Goal: Transaction & Acquisition: Purchase product/service

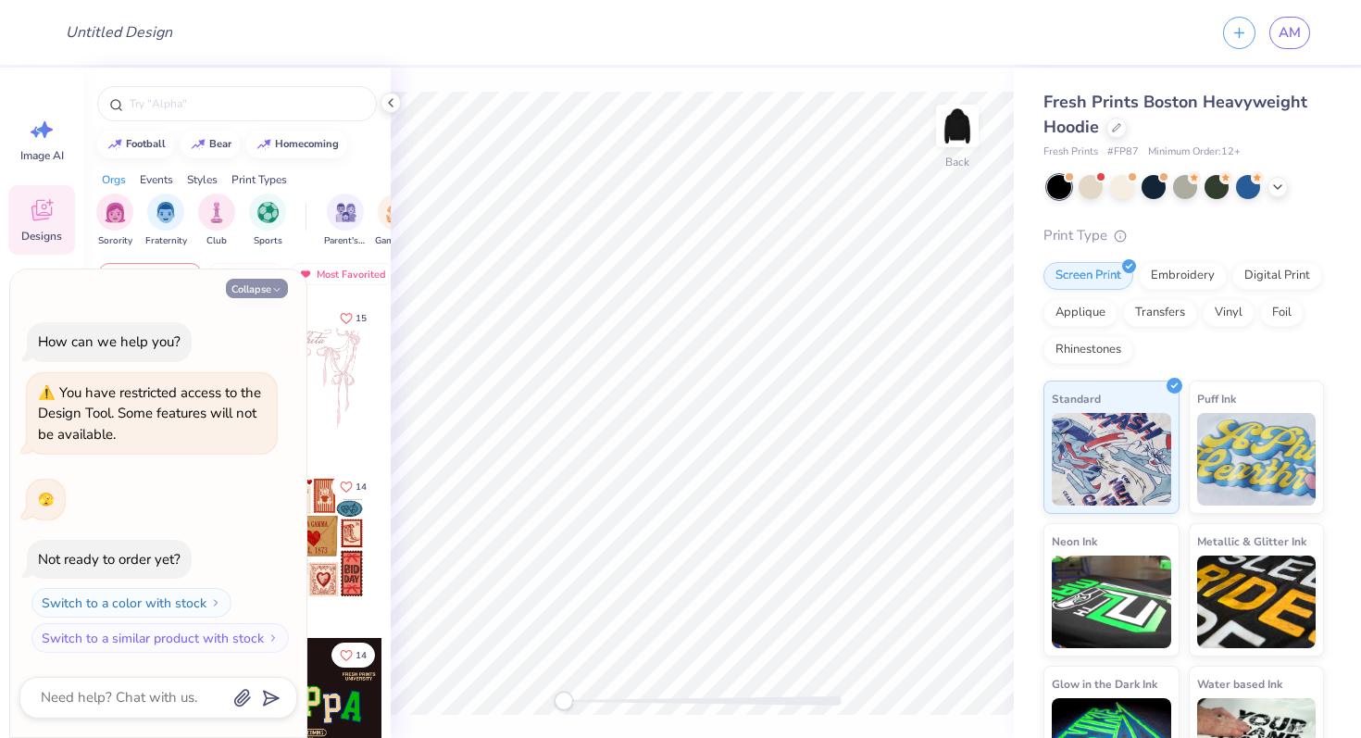
click at [260, 290] on button "Collapse" at bounding box center [257, 288] width 62 height 19
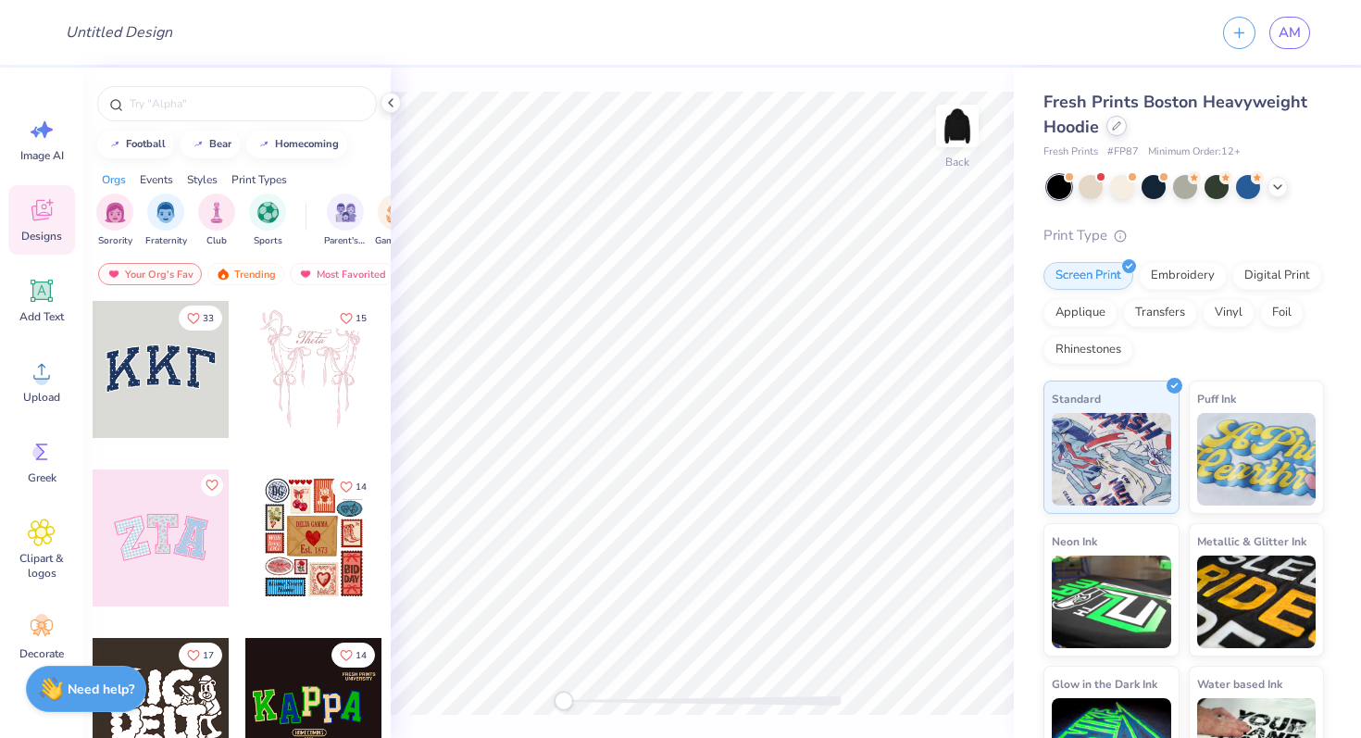
click at [1113, 124] on icon at bounding box center [1116, 125] width 9 height 9
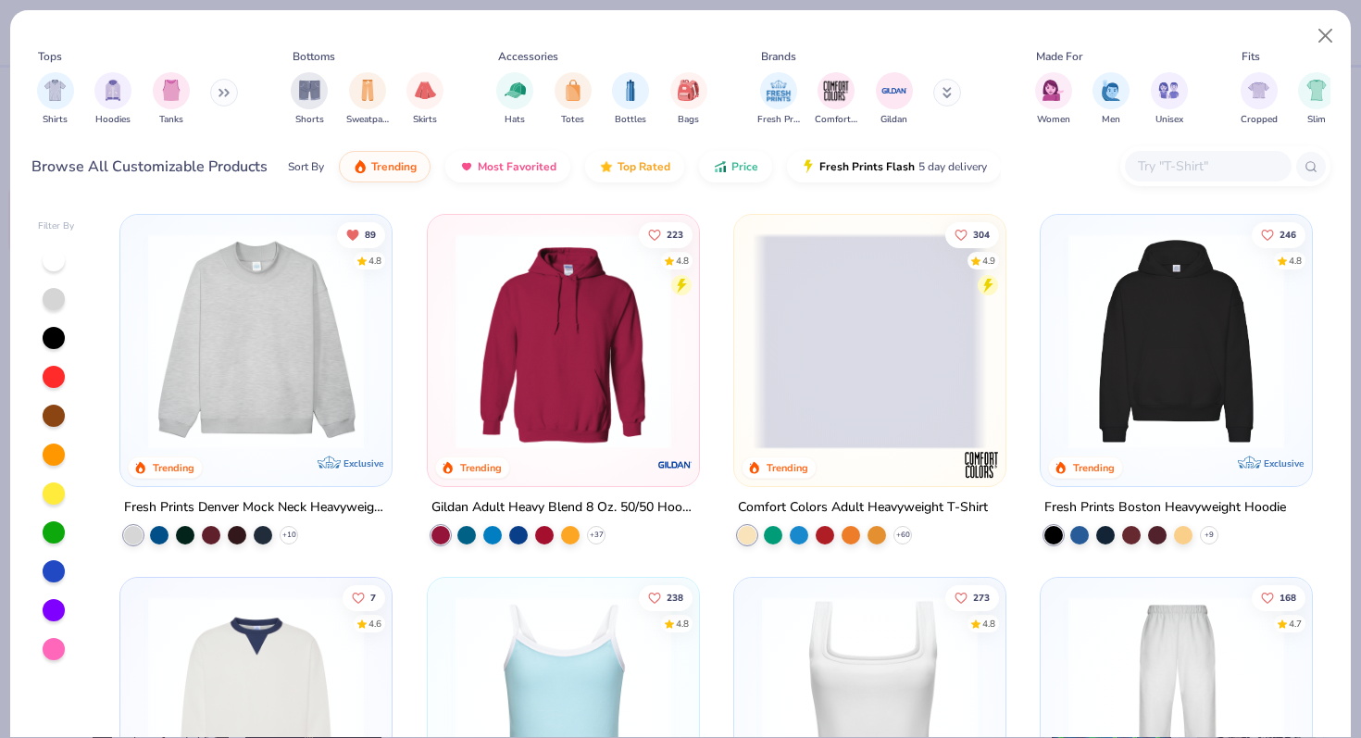
click at [225, 691] on img at bounding box center [256, 704] width 234 height 216
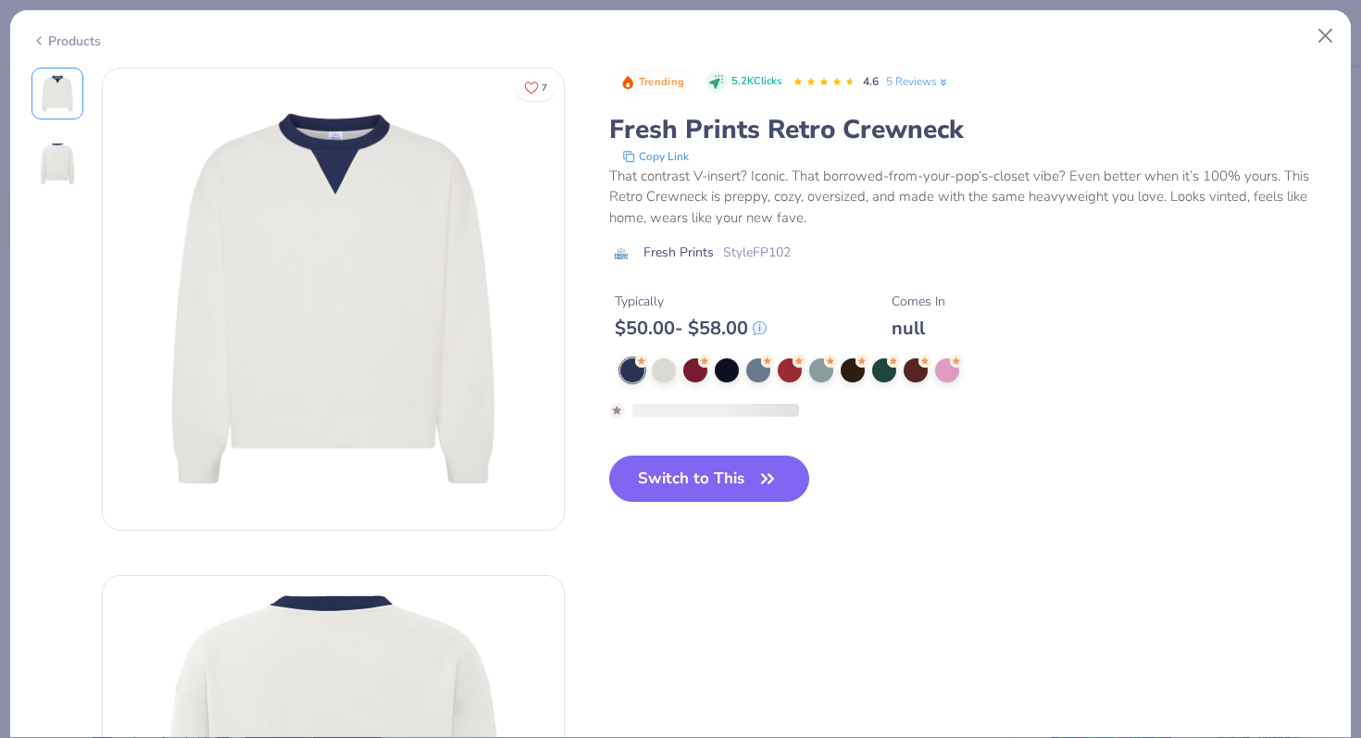
click at [735, 479] on button "Switch to This" at bounding box center [709, 478] width 201 height 46
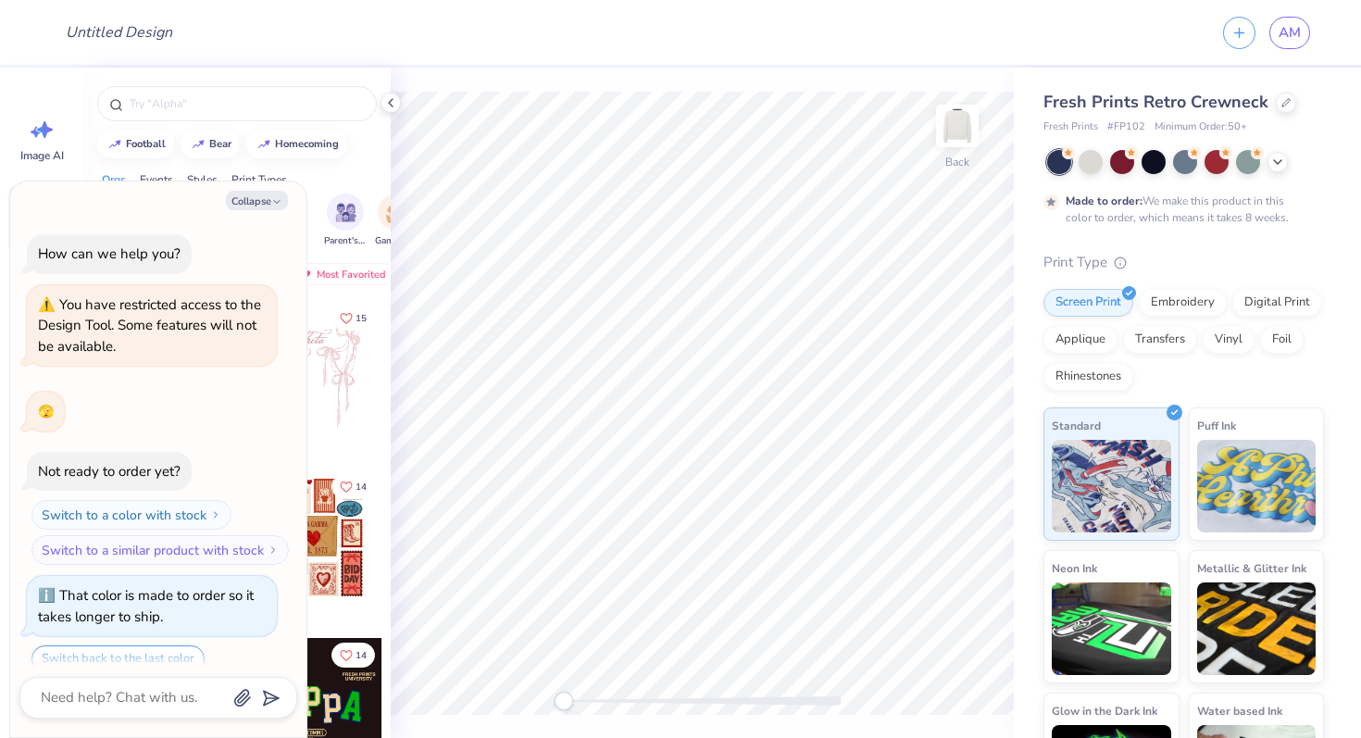
scroll to position [66, 0]
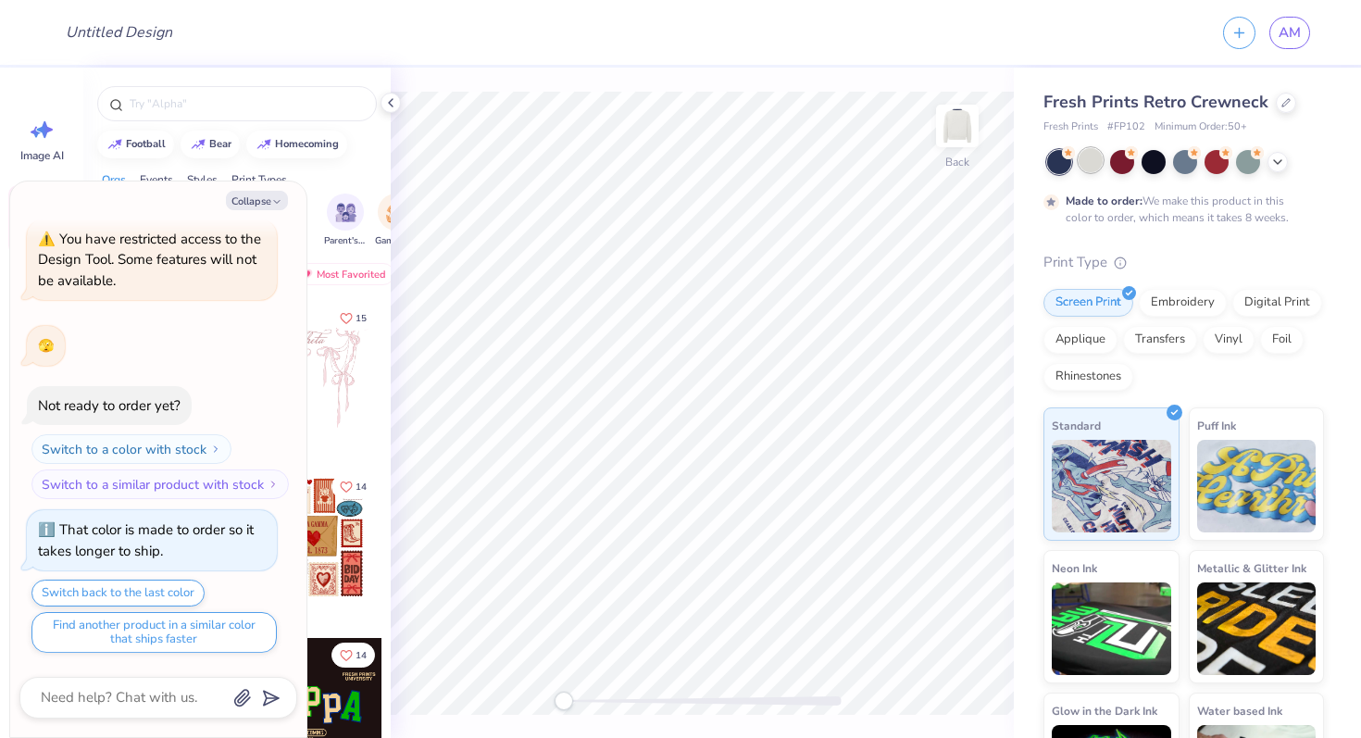
click at [1100, 168] on div at bounding box center [1090, 160] width 24 height 24
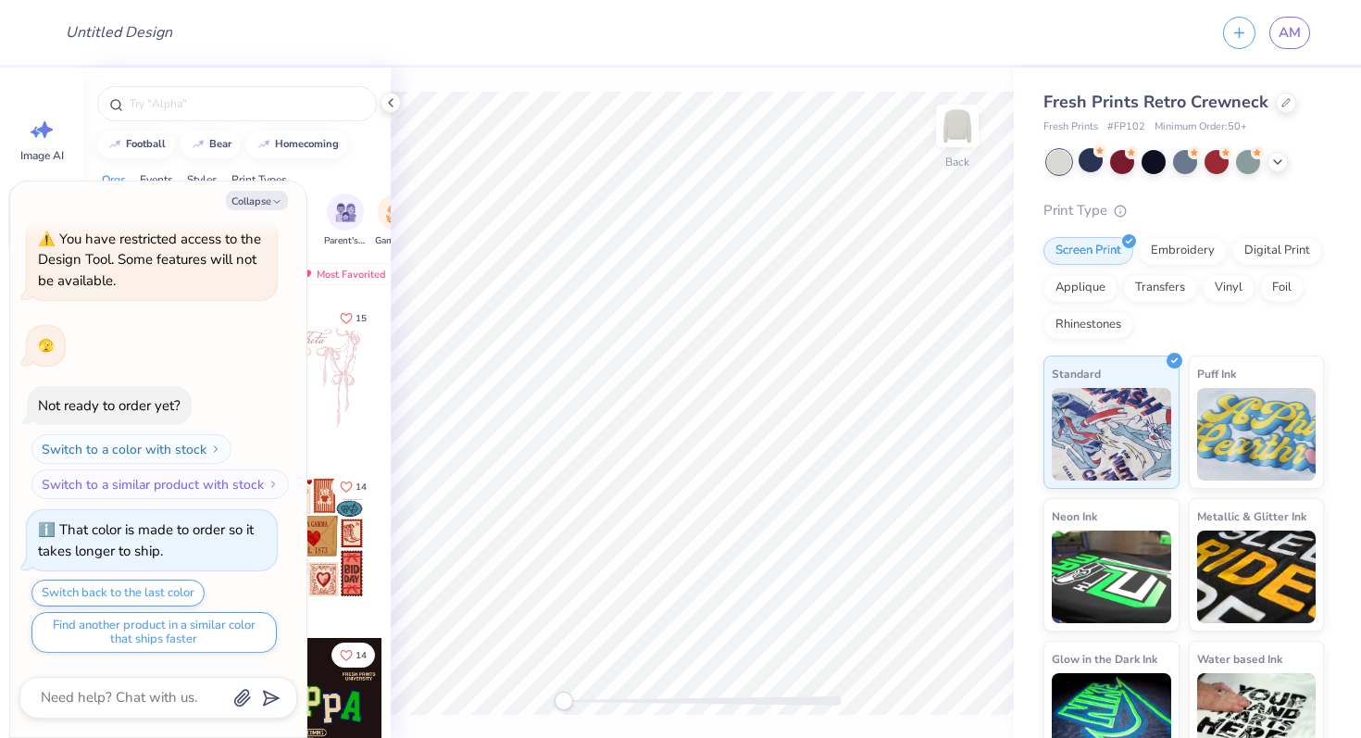
scroll to position [157, 0]
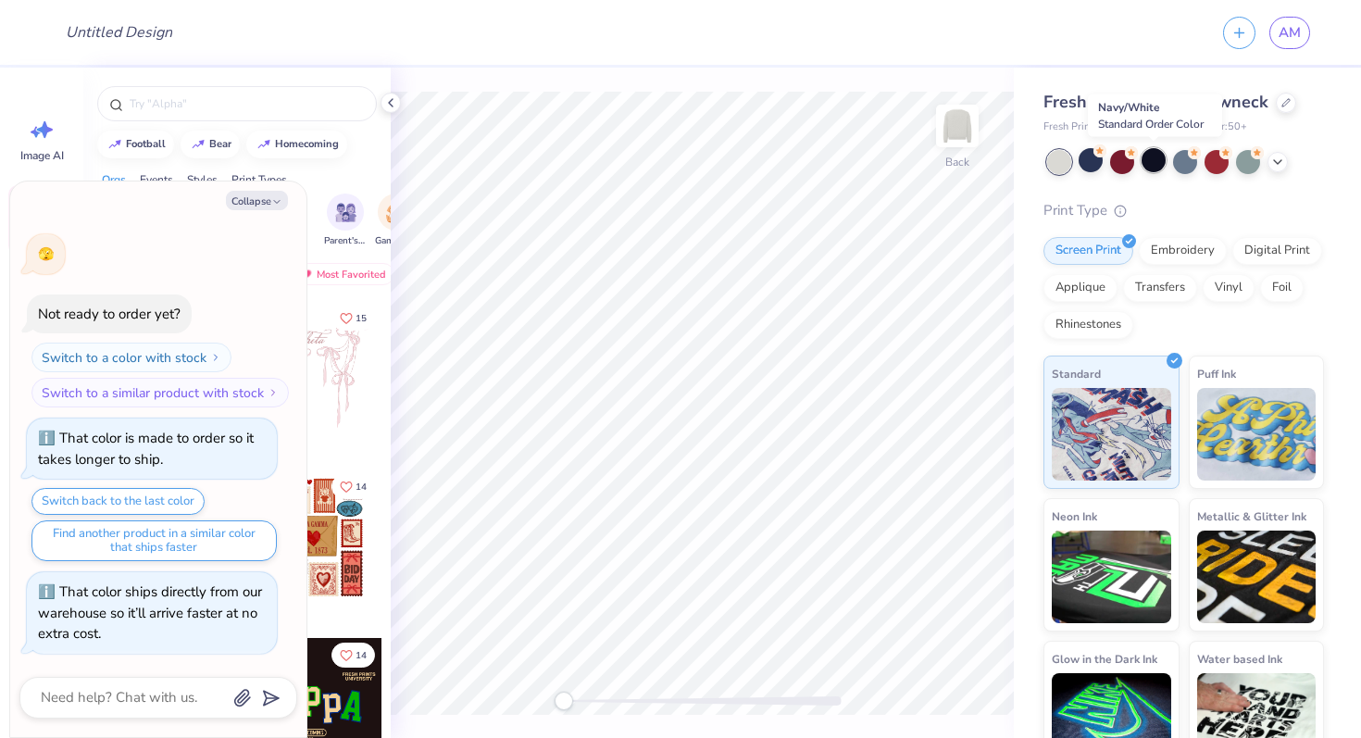
click at [1155, 165] on div at bounding box center [1153, 160] width 24 height 24
click at [1121, 167] on div at bounding box center [1122, 160] width 24 height 24
click at [1068, 174] on div "Fresh Prints Retro Crewneck Fresh Prints # FP102 Minimum Order: 50 + Print Type…" at bounding box center [1183, 432] width 280 height 684
click at [1054, 154] on div at bounding box center [1059, 162] width 24 height 24
click at [1275, 155] on icon at bounding box center [1277, 160] width 15 height 15
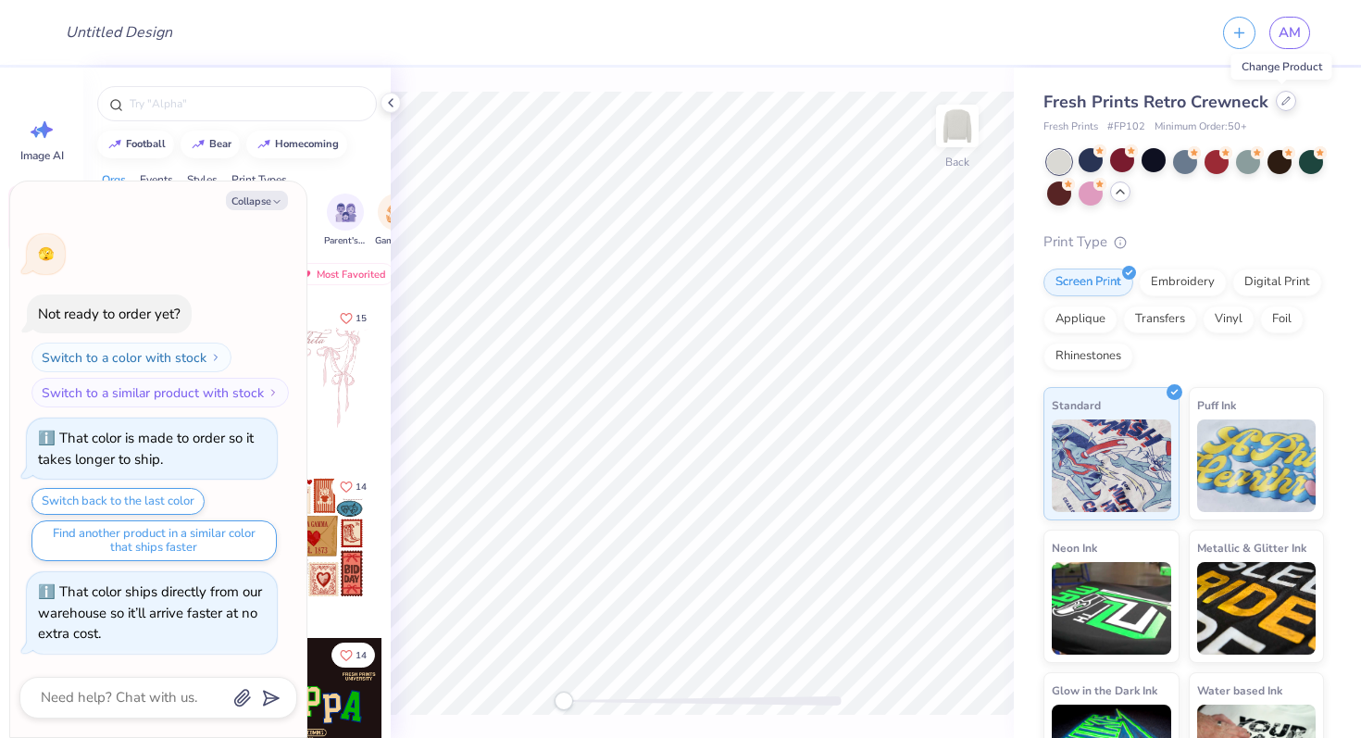
click at [1289, 98] on div at bounding box center [1285, 101] width 20 height 20
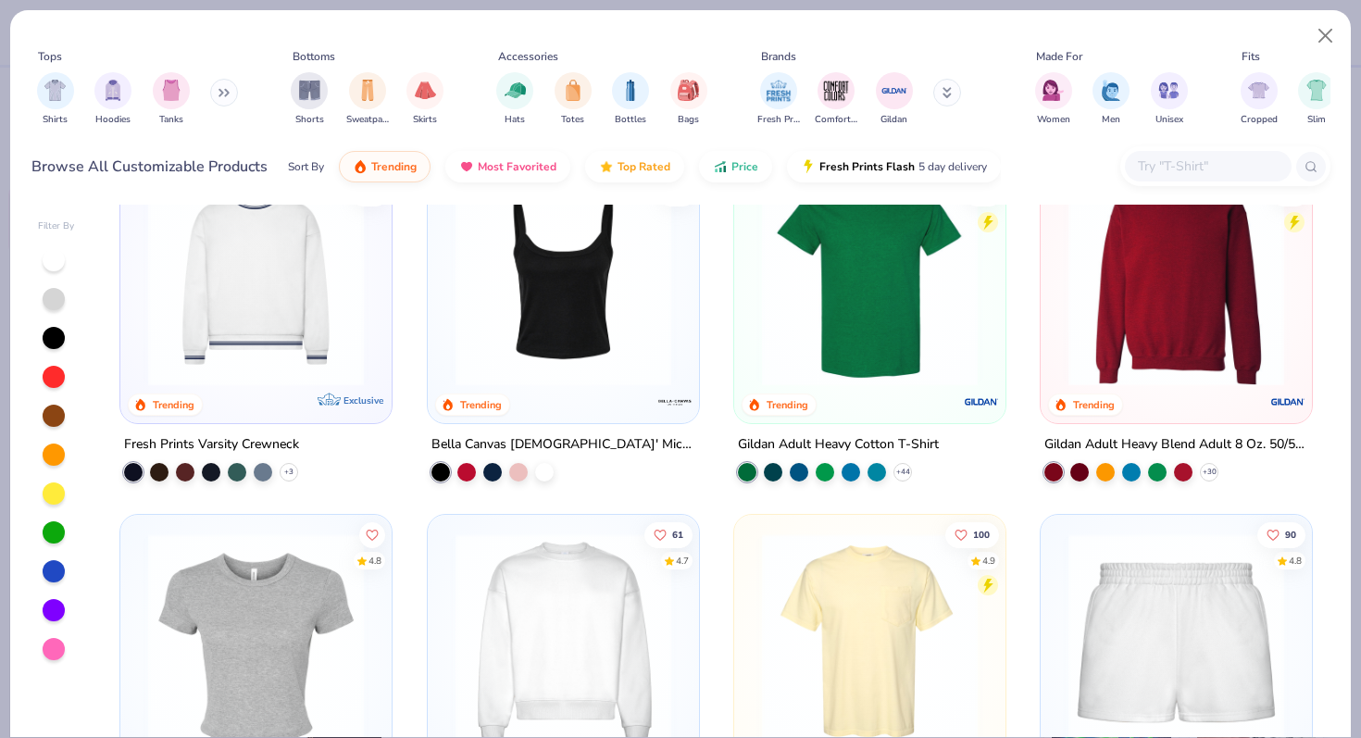
scroll to position [751, 0]
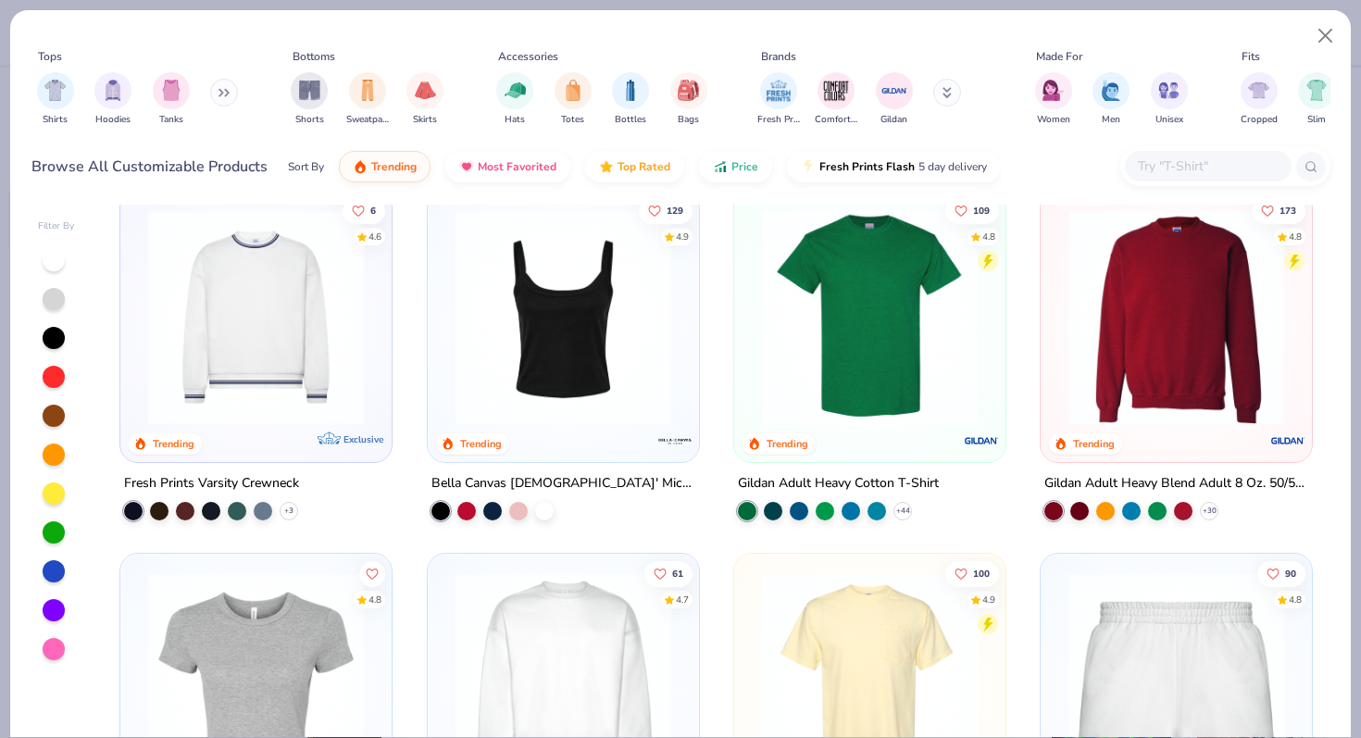
click at [1138, 309] on img at bounding box center [1176, 316] width 234 height 216
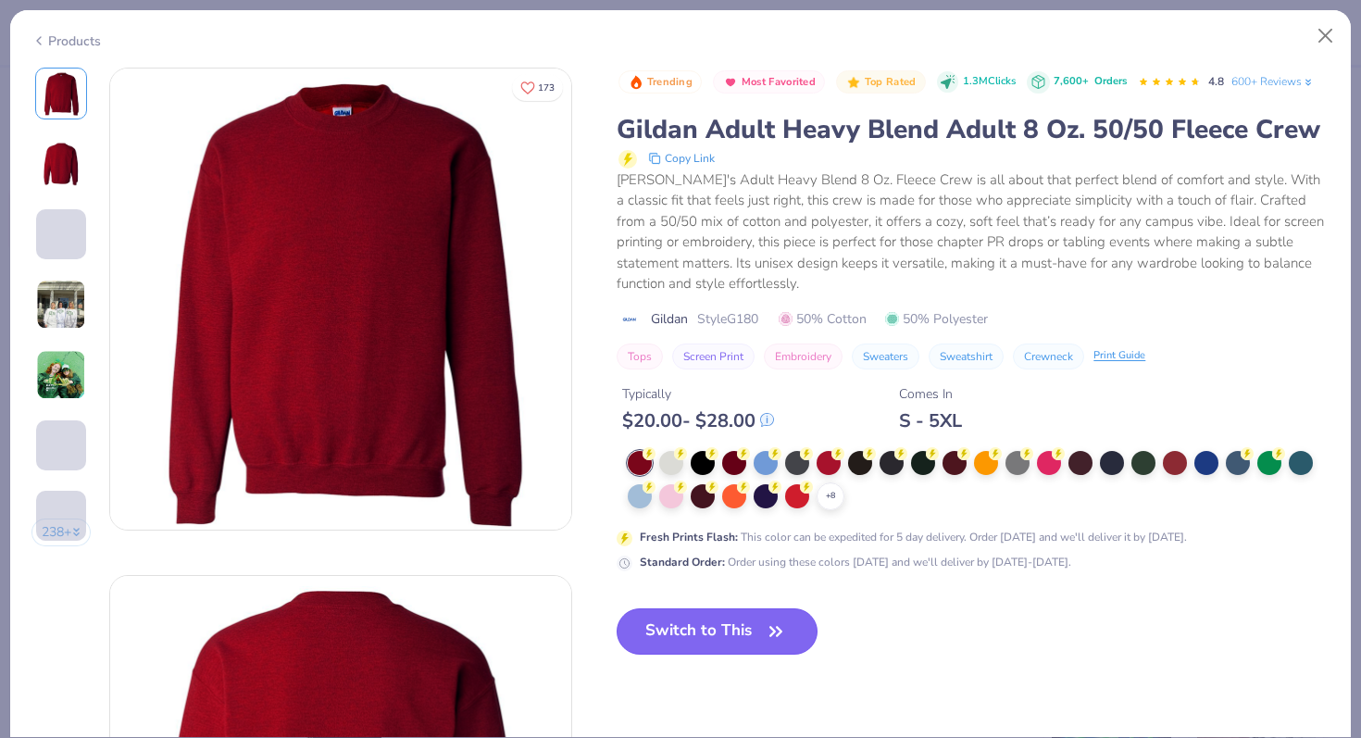
click at [741, 629] on button "Switch to This" at bounding box center [716, 631] width 201 height 46
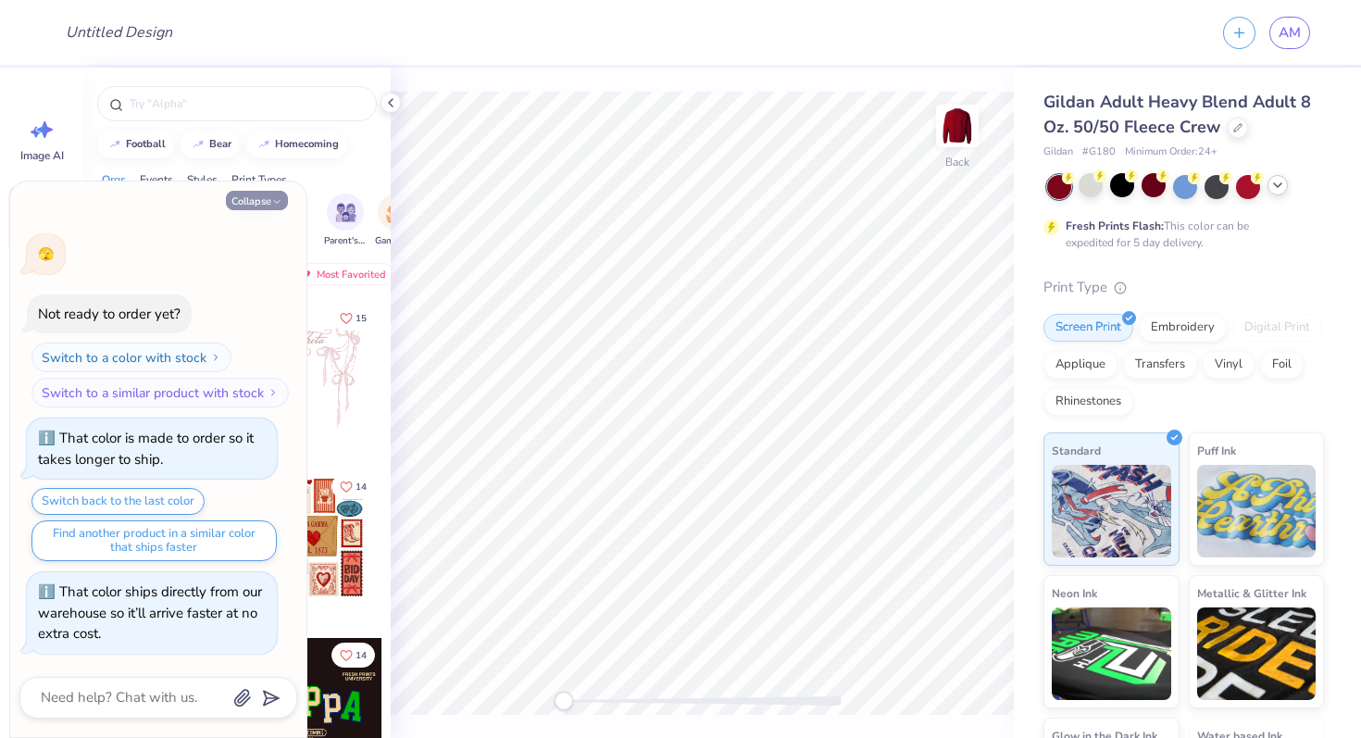
click at [273, 204] on icon "button" at bounding box center [276, 201] width 11 height 11
type textarea "x"
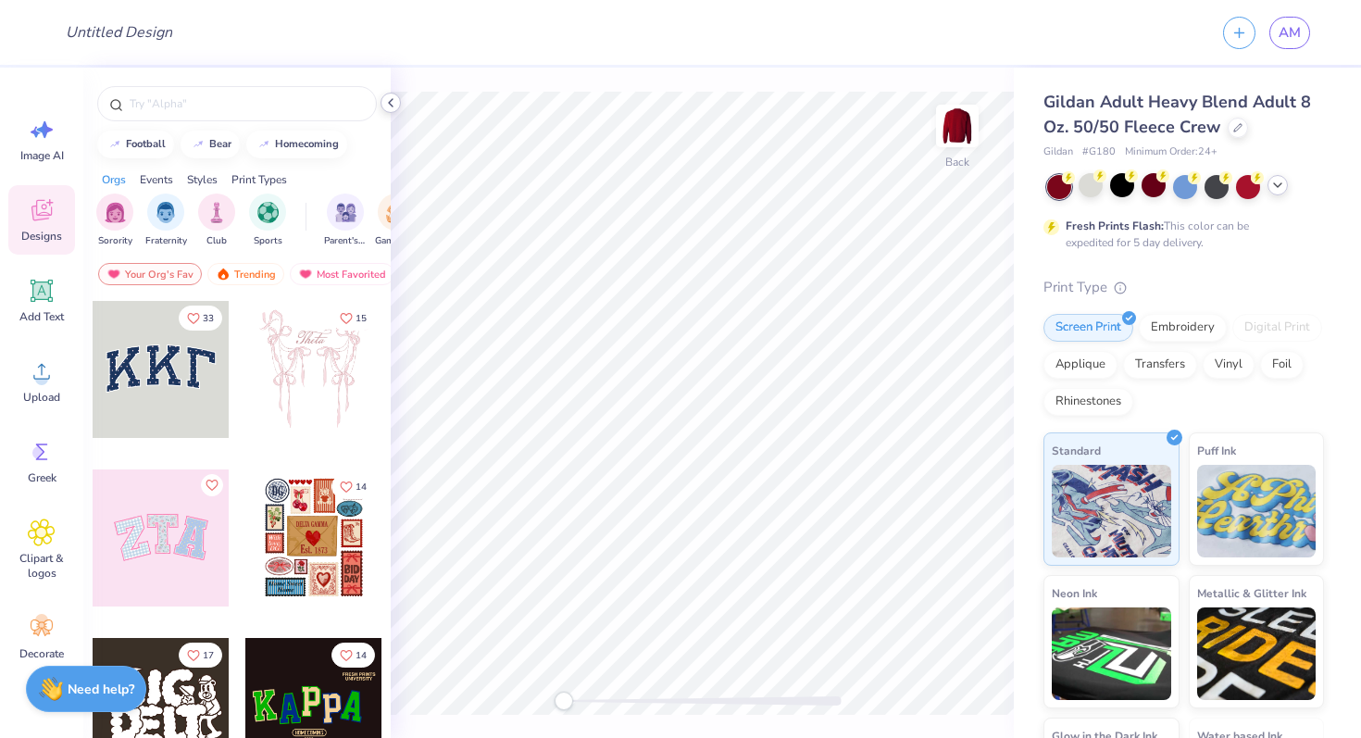
click at [392, 99] on icon at bounding box center [390, 102] width 15 height 15
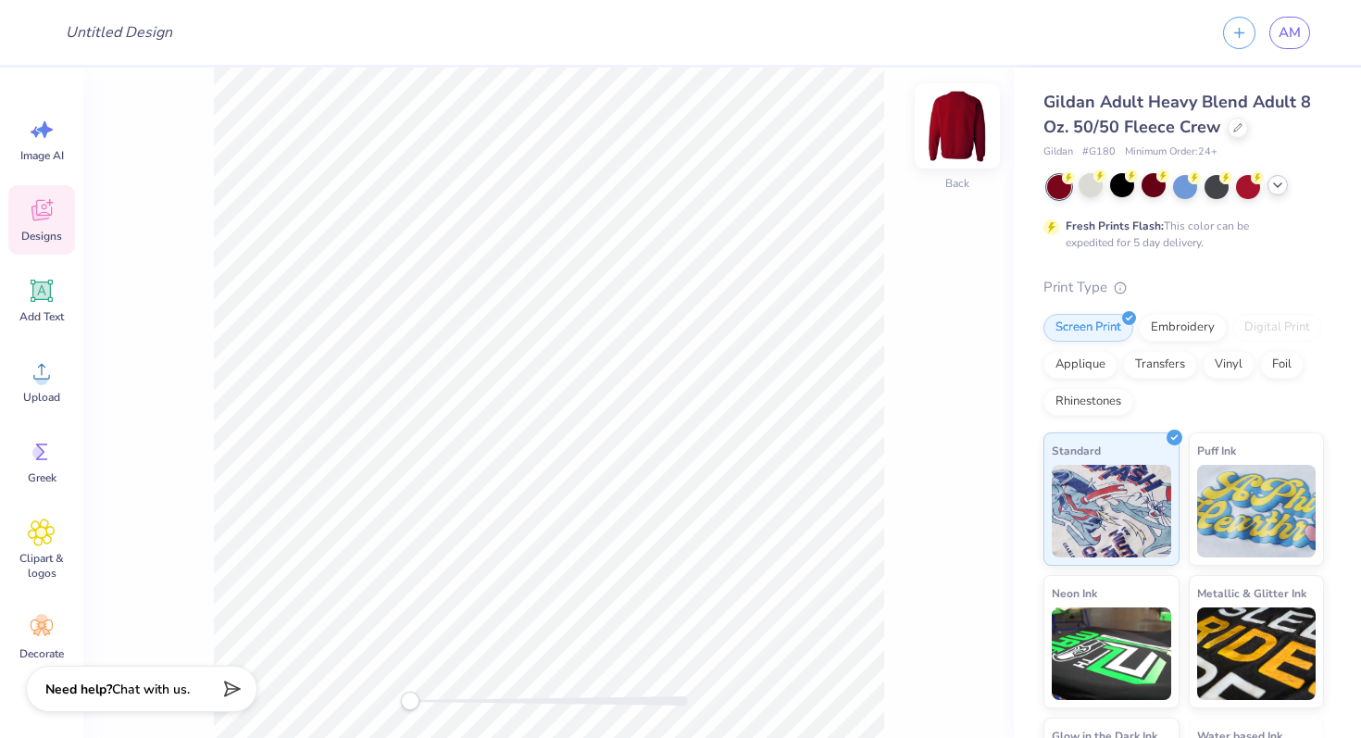
click at [958, 121] on img at bounding box center [957, 126] width 74 height 74
click at [958, 121] on img at bounding box center [957, 125] width 37 height 37
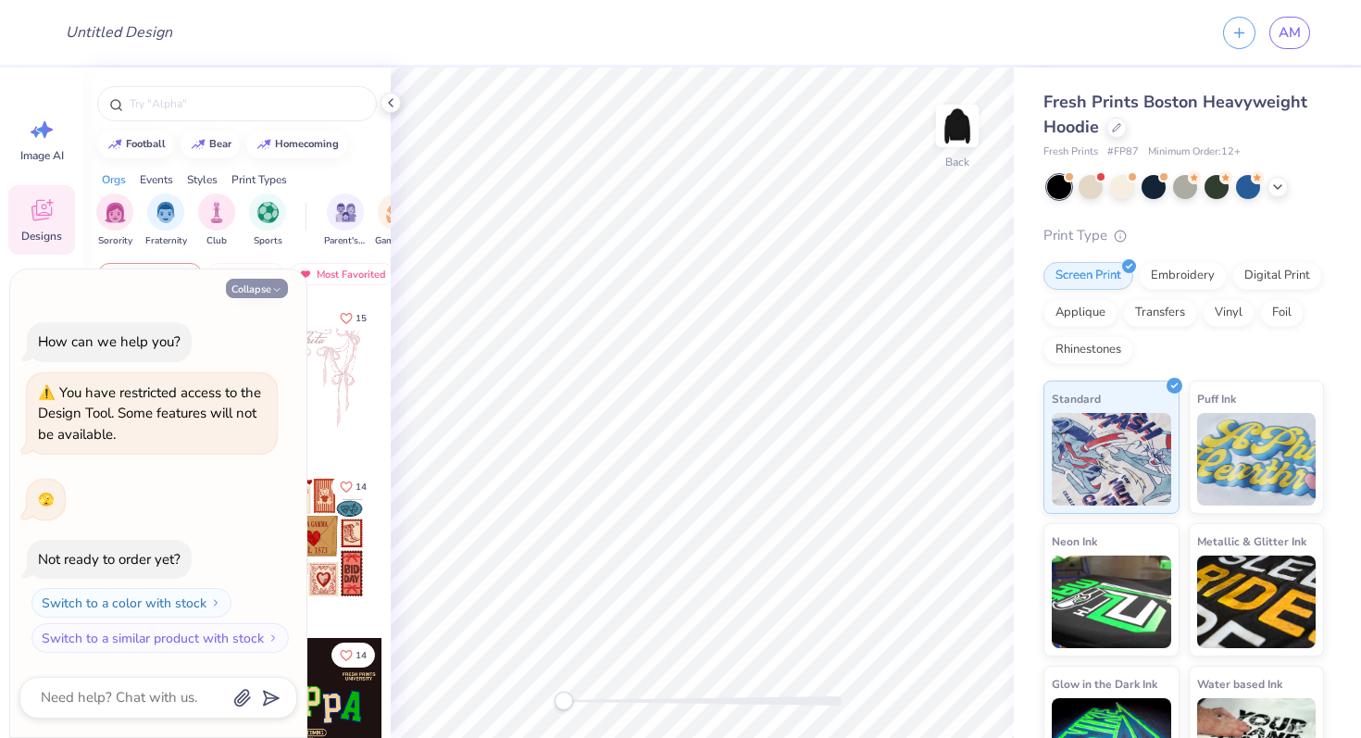
click at [267, 290] on button "Collapse" at bounding box center [257, 288] width 62 height 19
type textarea "x"
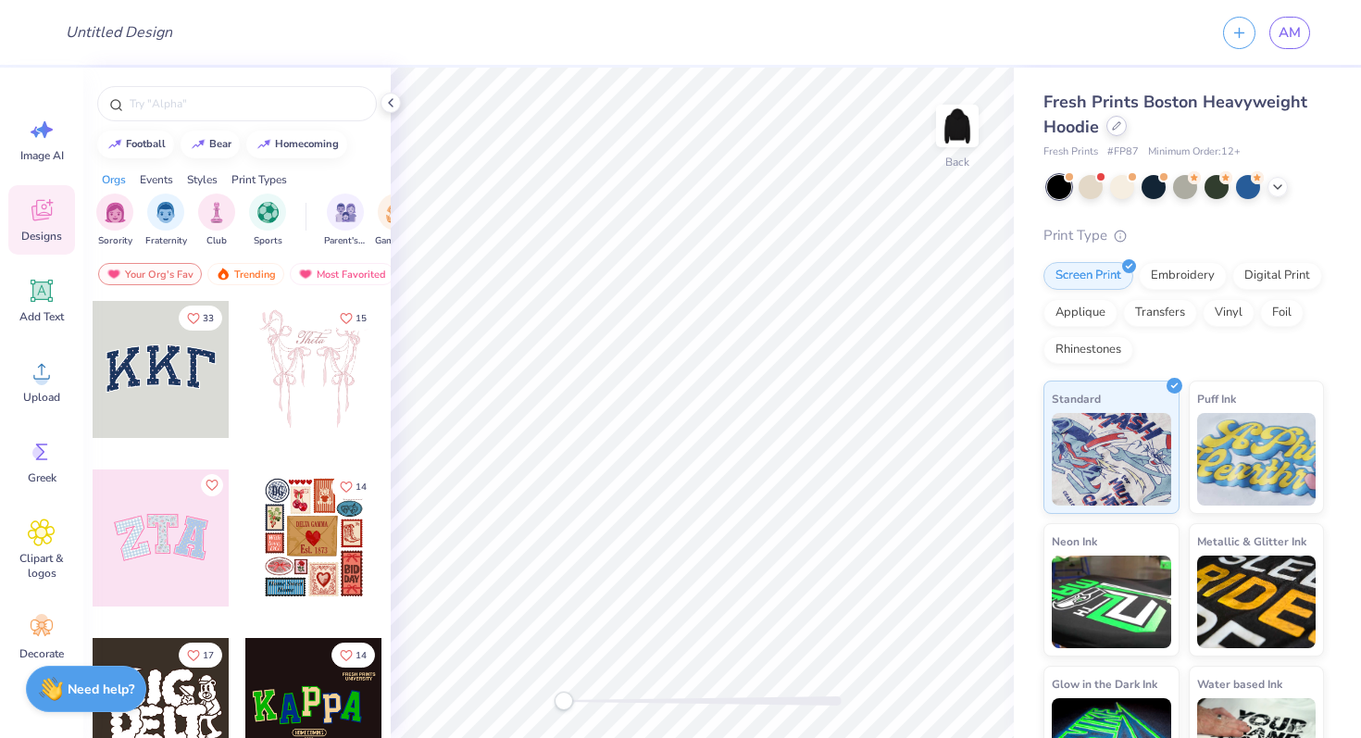
click at [1119, 125] on icon at bounding box center [1116, 125] width 9 height 9
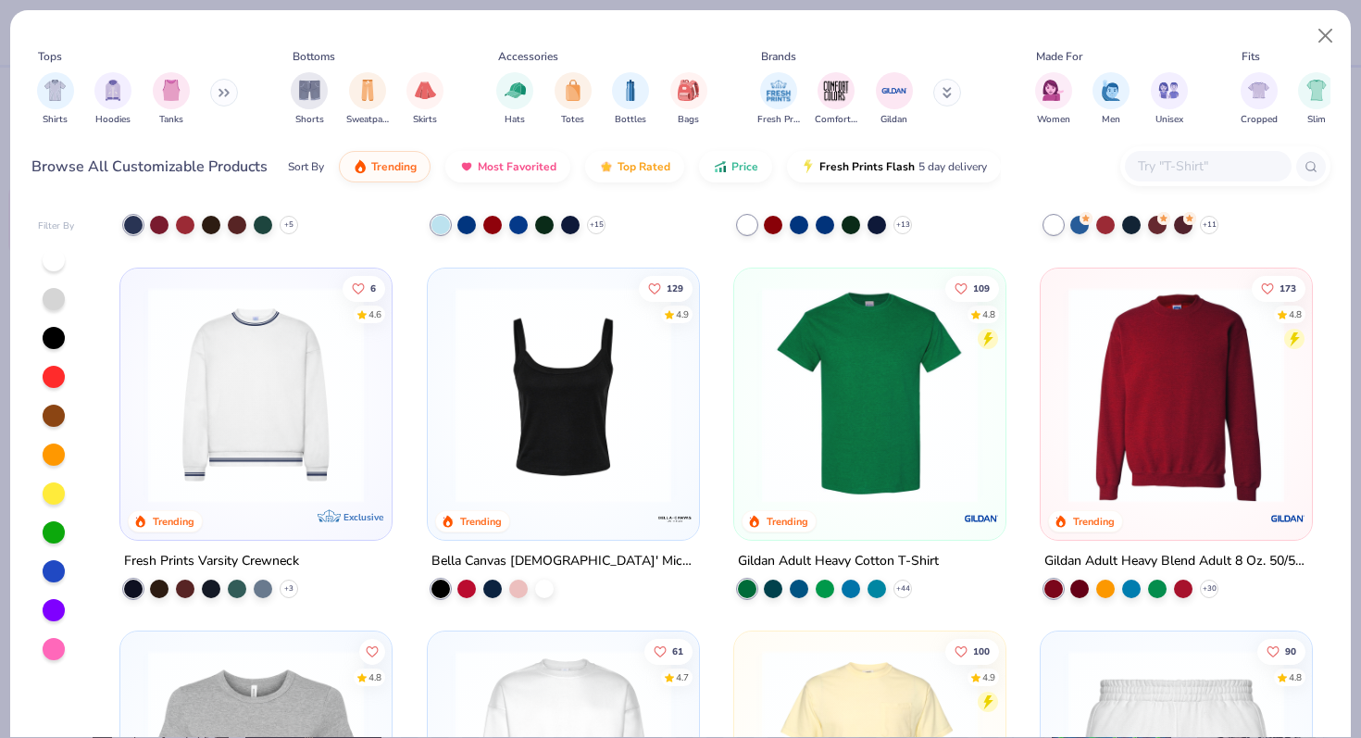
scroll to position [698, 0]
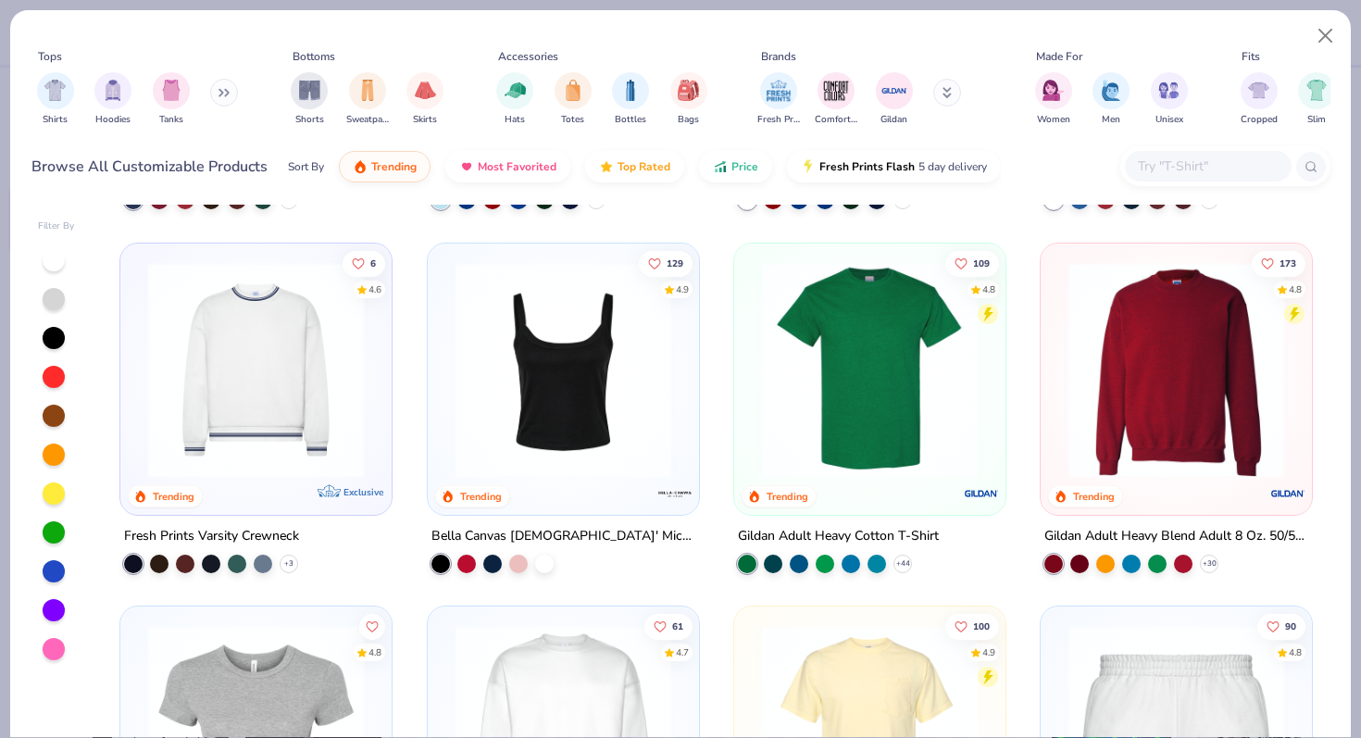
click at [1182, 392] on img at bounding box center [1176, 369] width 234 height 216
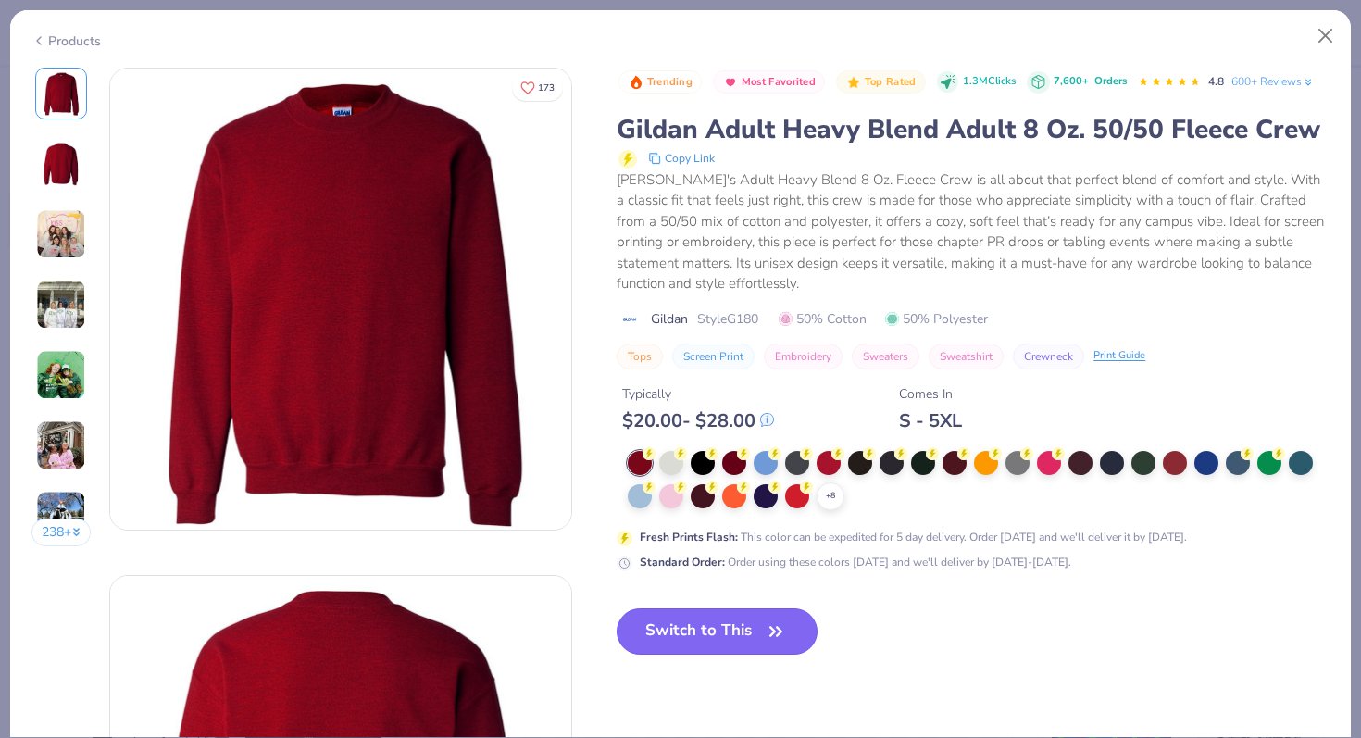
click at [730, 626] on button "Switch to This" at bounding box center [716, 631] width 201 height 46
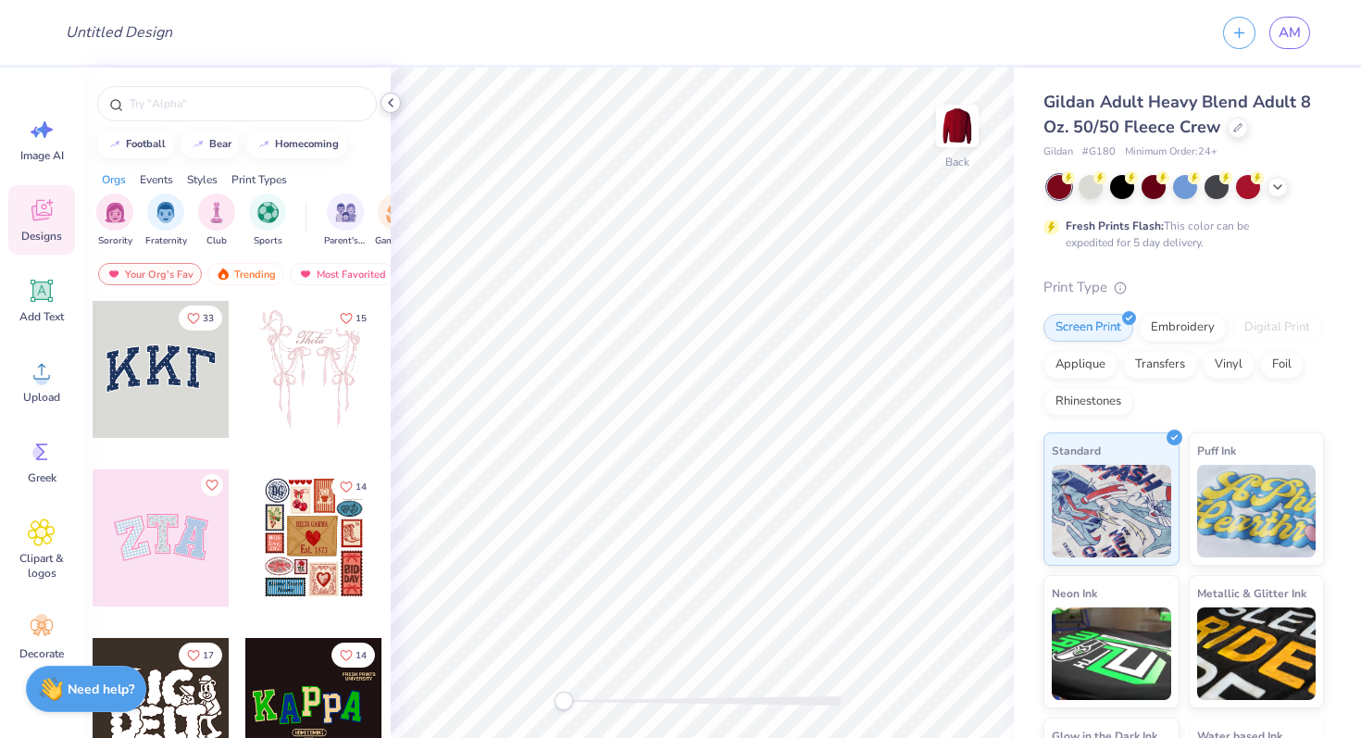
click at [390, 103] on polyline at bounding box center [391, 102] width 4 height 7
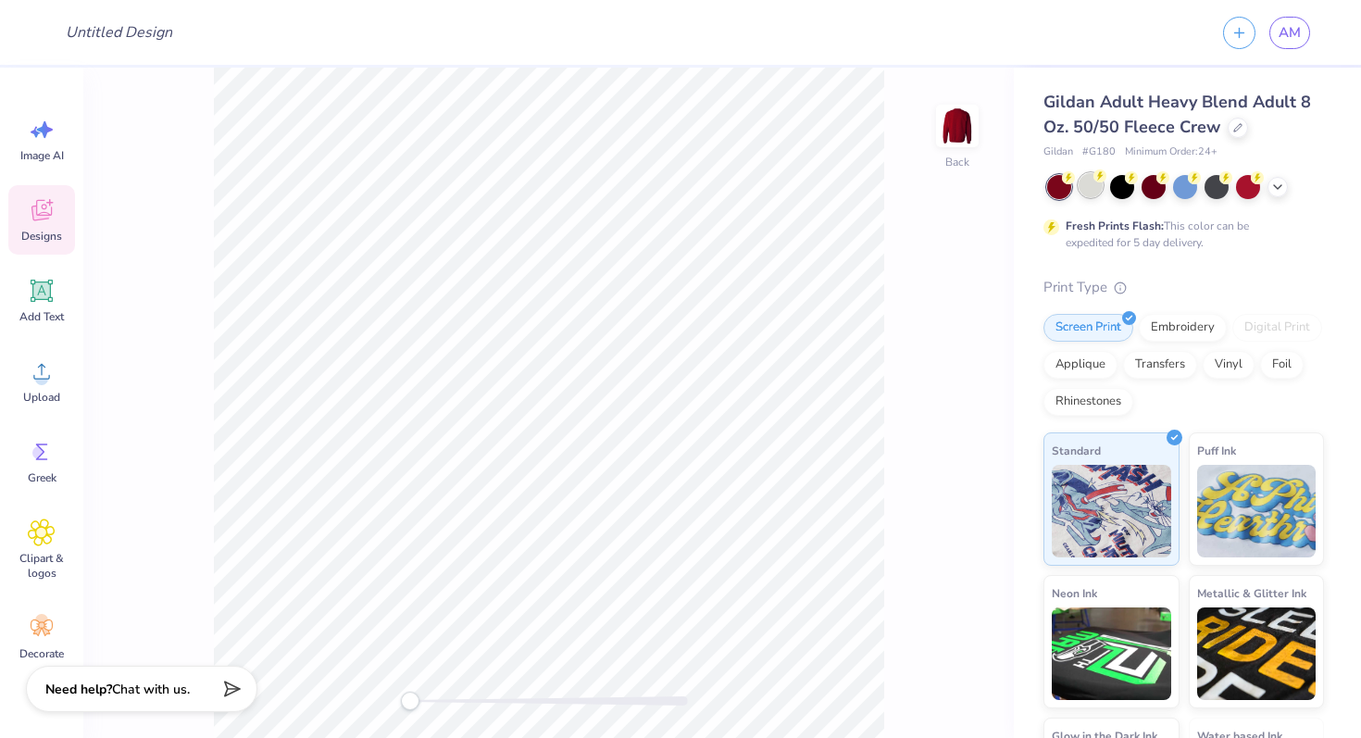
click at [1091, 181] on div at bounding box center [1090, 185] width 24 height 24
click at [1123, 187] on div at bounding box center [1122, 185] width 24 height 24
click at [1177, 191] on div at bounding box center [1185, 185] width 24 height 24
click at [1282, 188] on icon at bounding box center [1277, 185] width 15 height 15
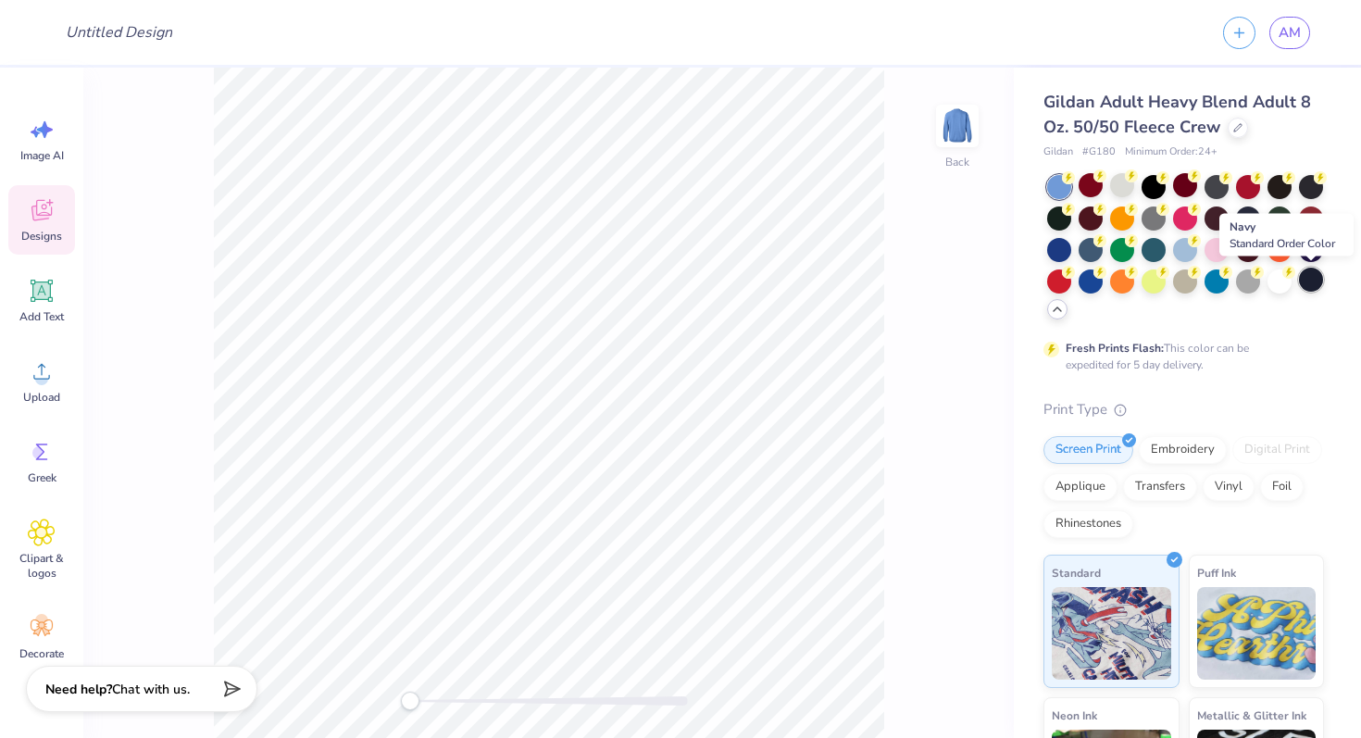
click at [1311, 292] on div at bounding box center [1311, 279] width 24 height 24
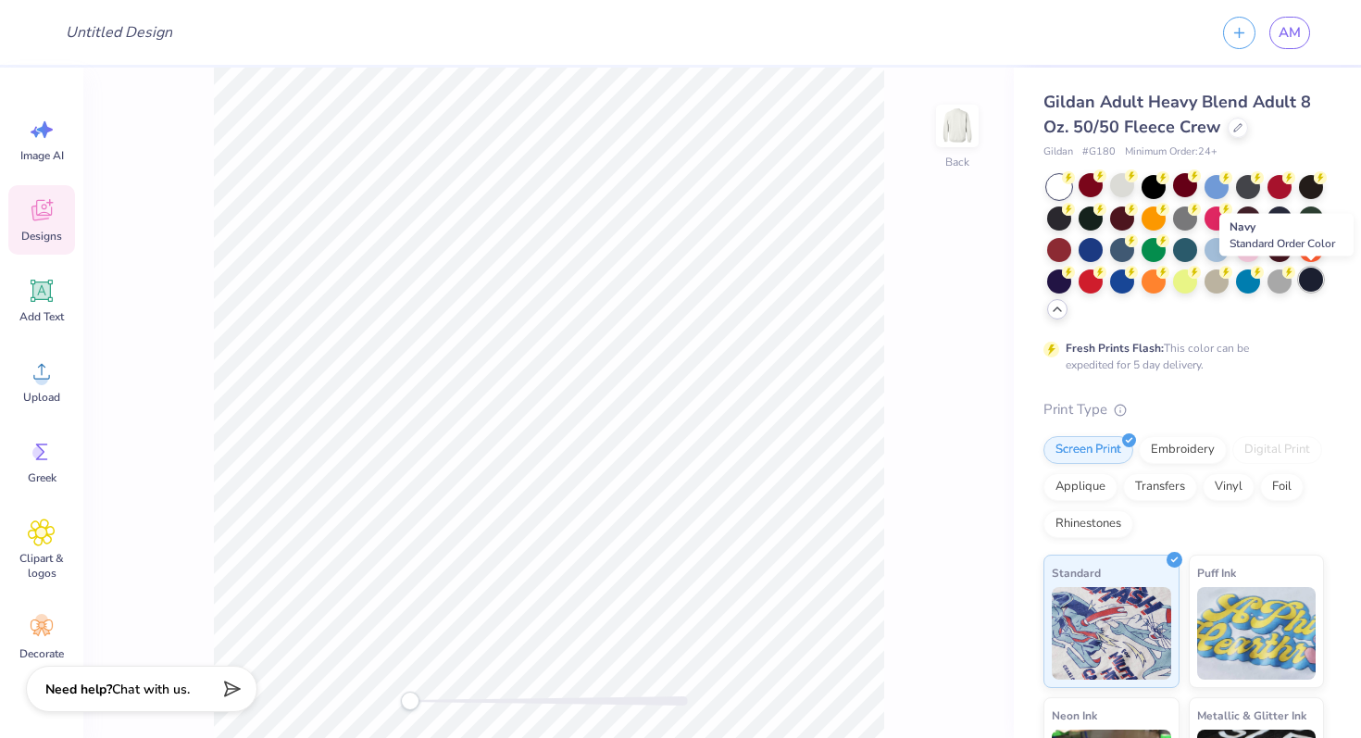
click at [1318, 283] on div at bounding box center [1311, 279] width 24 height 24
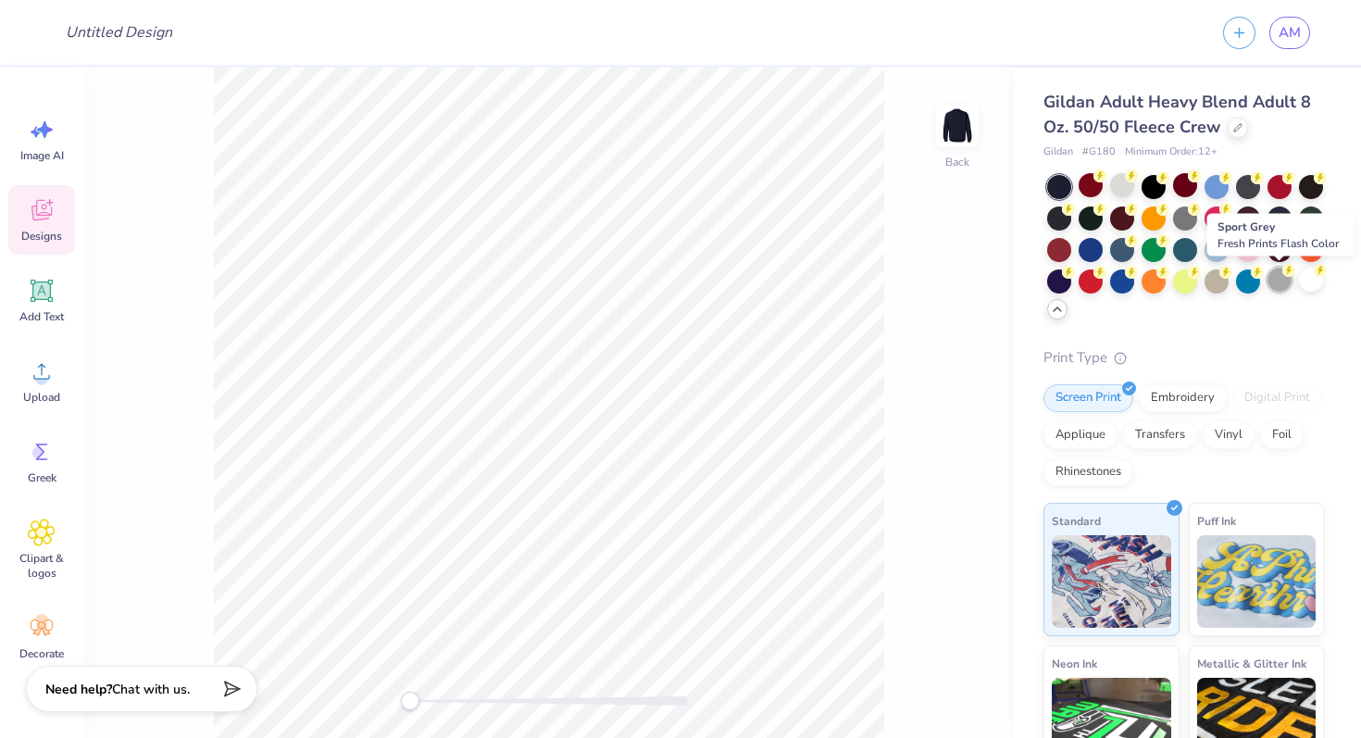
click at [1279, 284] on div at bounding box center [1279, 279] width 24 height 24
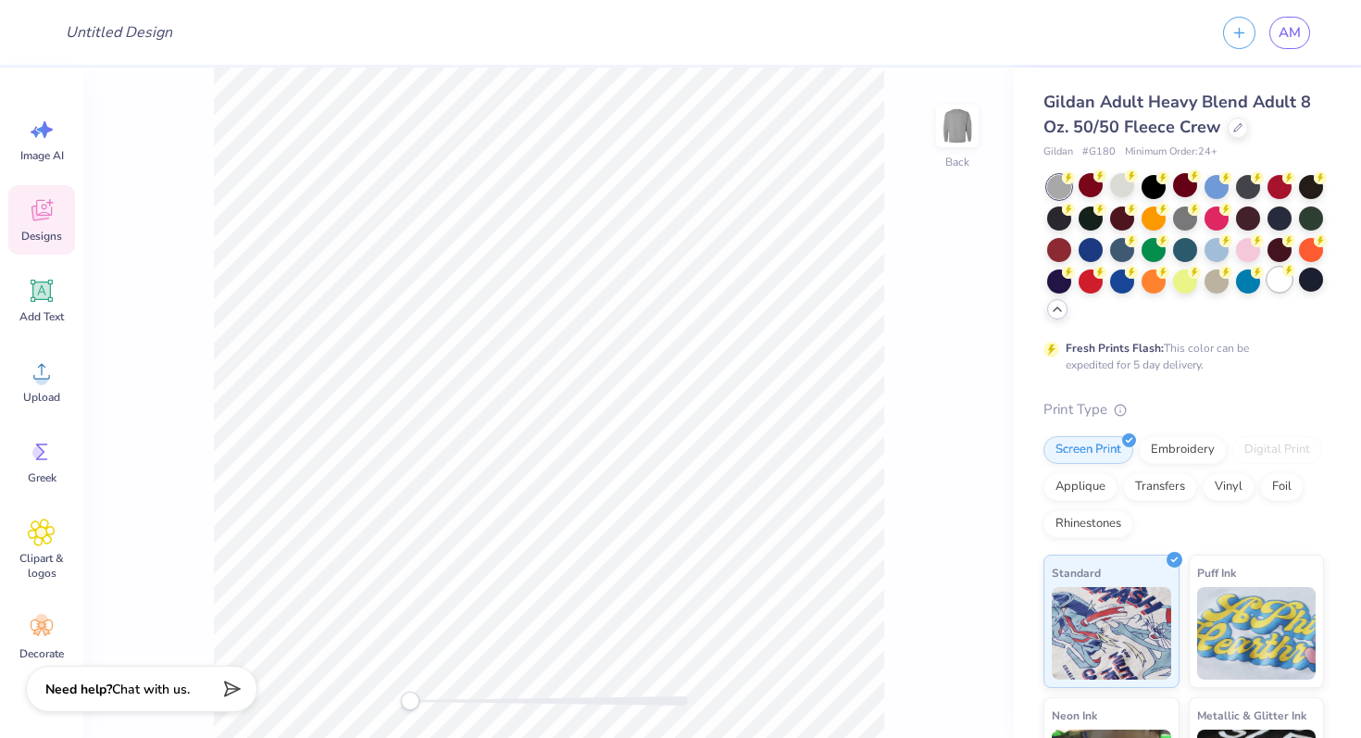
click at [1283, 280] on div at bounding box center [1279, 279] width 24 height 24
click at [1088, 181] on div at bounding box center [1090, 185] width 24 height 24
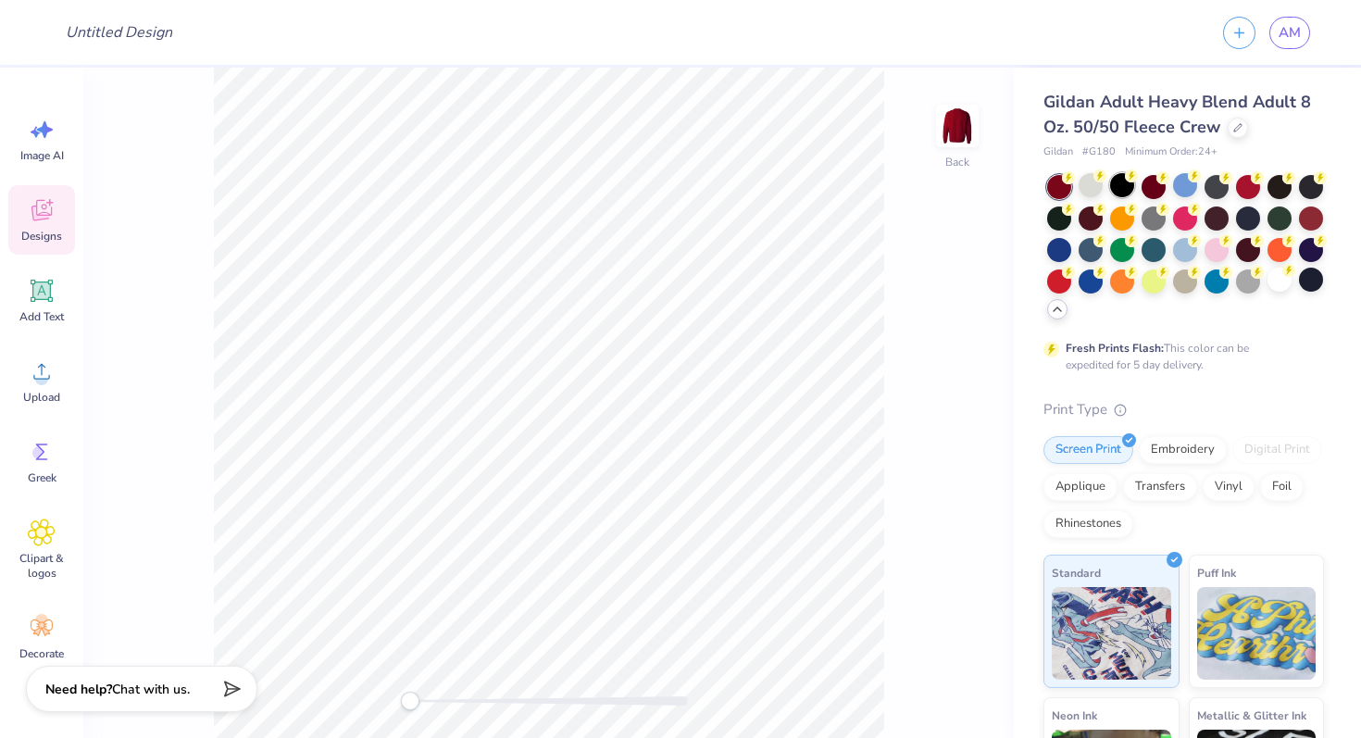
click at [1118, 187] on div at bounding box center [1122, 185] width 24 height 24
click at [1156, 186] on div at bounding box center [1153, 185] width 24 height 24
click at [1185, 186] on div at bounding box center [1185, 185] width 24 height 24
click at [1217, 186] on div at bounding box center [1216, 185] width 24 height 24
click at [1249, 186] on div at bounding box center [1248, 185] width 24 height 24
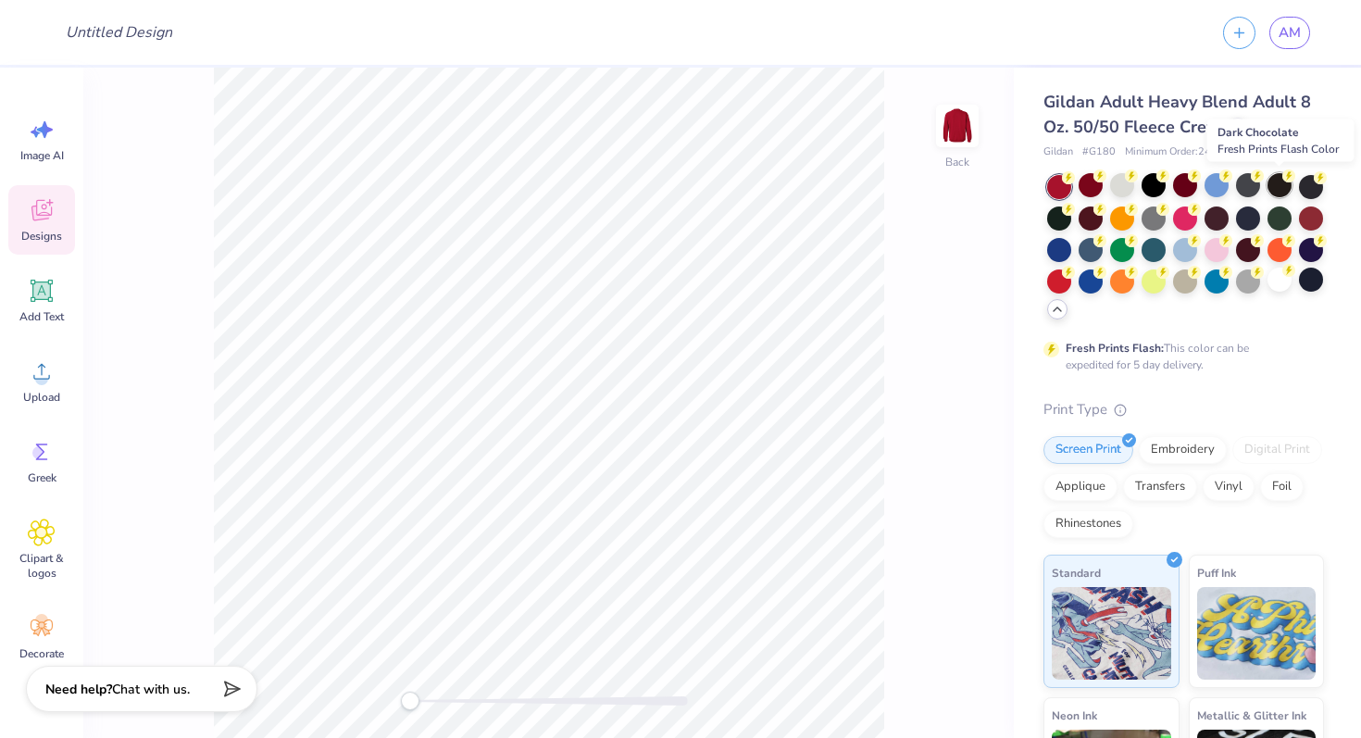
click at [1274, 186] on div at bounding box center [1279, 185] width 24 height 24
click at [1301, 186] on div at bounding box center [1311, 185] width 24 height 24
click at [1303, 218] on div at bounding box center [1311, 217] width 24 height 24
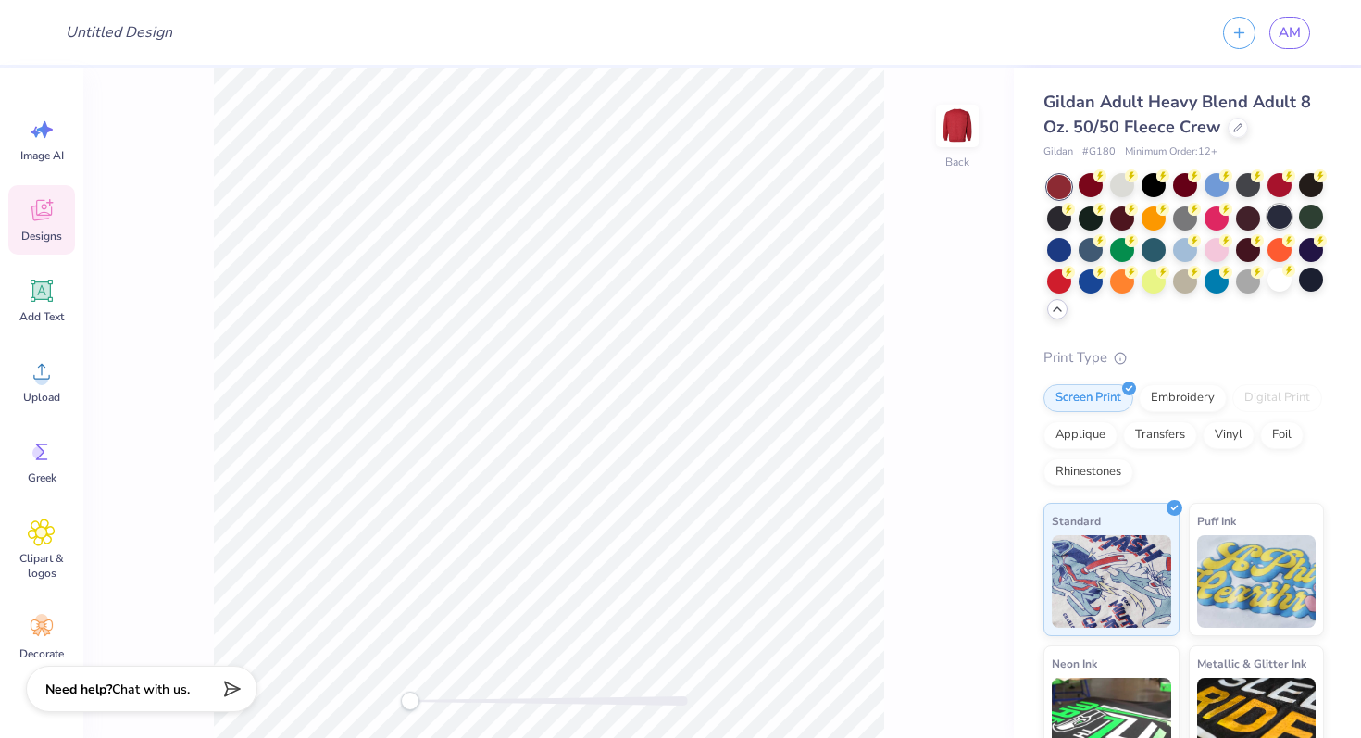
click at [1271, 219] on div at bounding box center [1279, 217] width 24 height 24
click at [1240, 220] on div at bounding box center [1248, 217] width 24 height 24
click at [1066, 252] on div at bounding box center [1059, 248] width 24 height 24
click at [1063, 281] on div at bounding box center [1059, 279] width 24 height 24
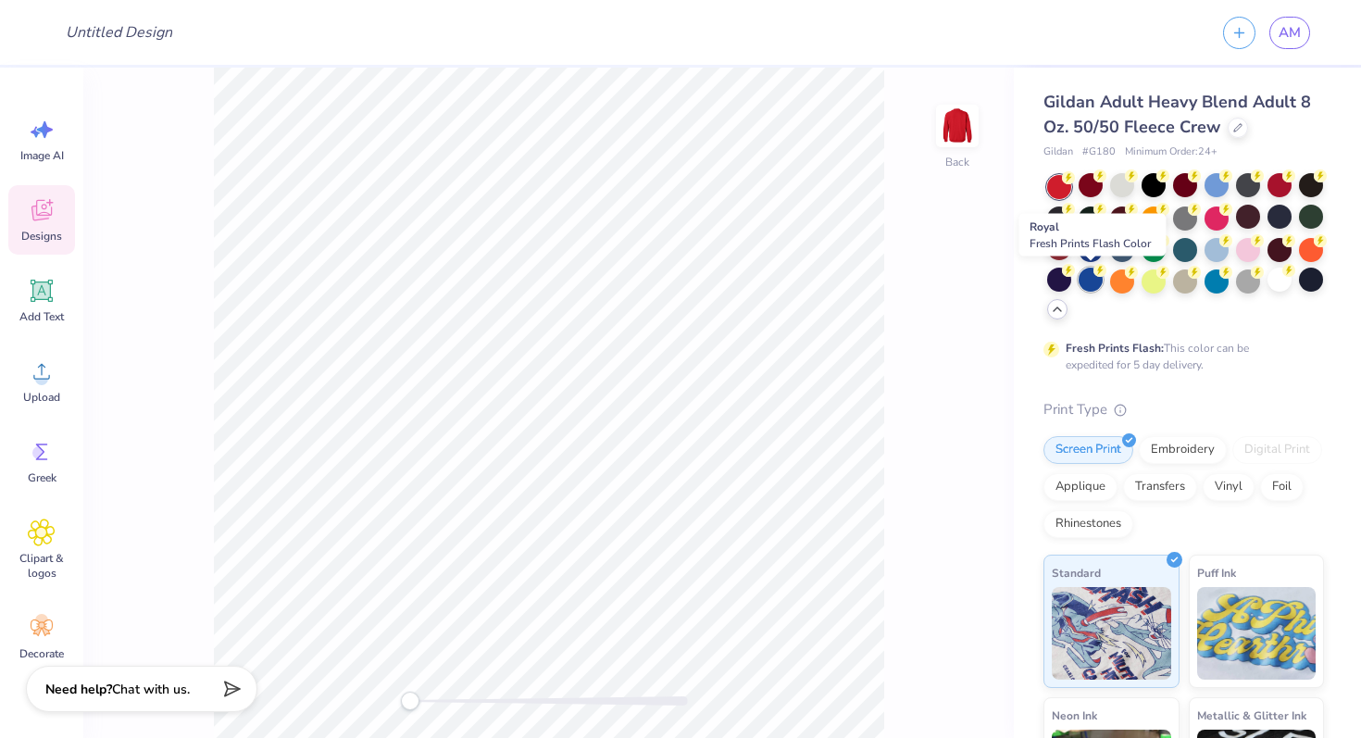
click at [1094, 282] on div at bounding box center [1090, 279] width 24 height 24
click at [1111, 286] on div at bounding box center [1122, 279] width 24 height 24
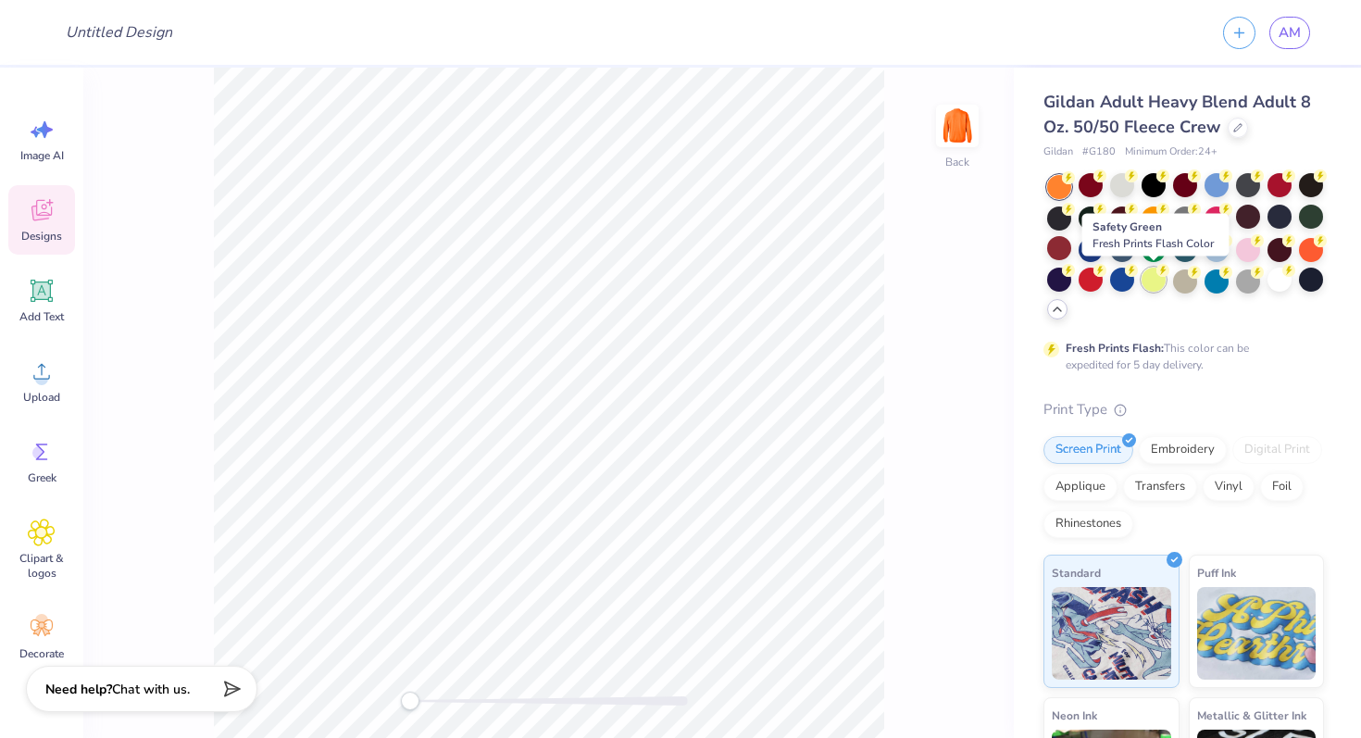
click at [1162, 281] on div at bounding box center [1153, 279] width 24 height 24
click at [1197, 281] on div at bounding box center [1185, 279] width 24 height 24
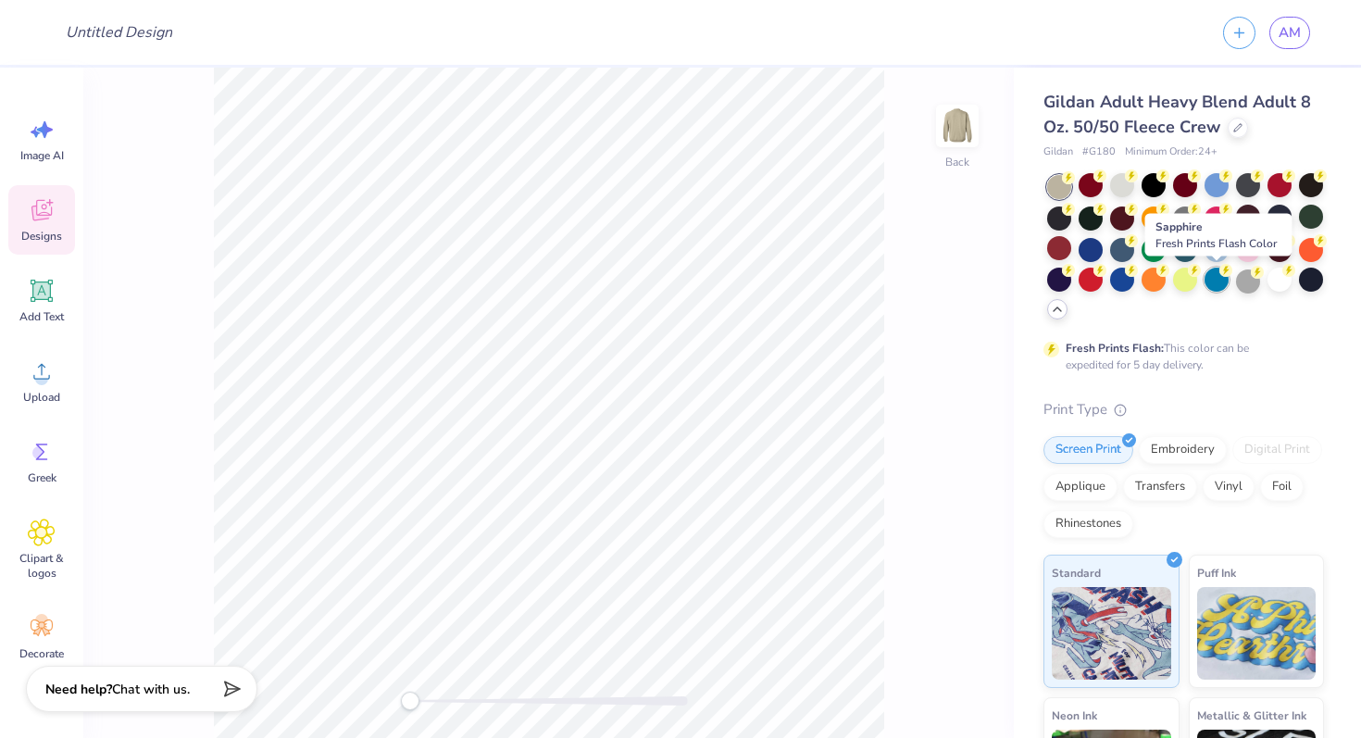
click at [1220, 279] on div at bounding box center [1216, 279] width 24 height 24
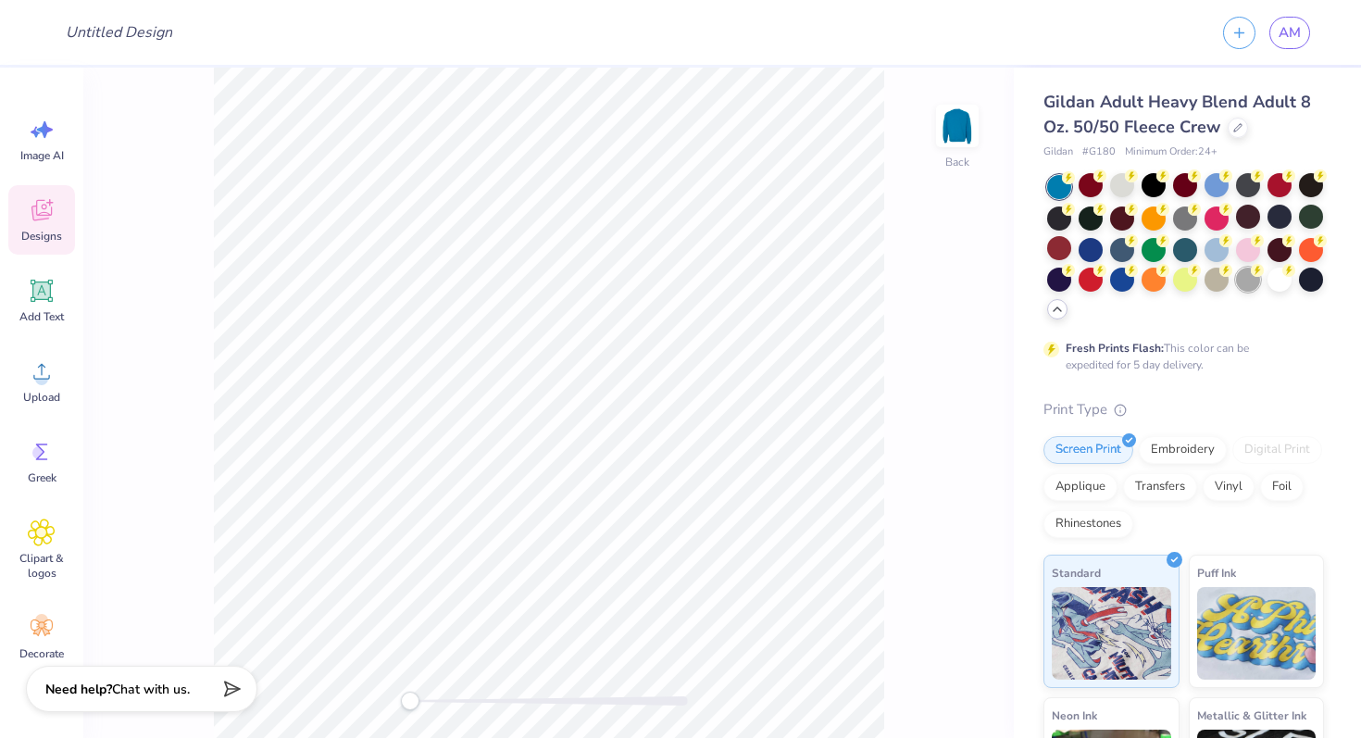
click at [1246, 282] on div at bounding box center [1248, 279] width 24 height 24
click at [1274, 281] on div at bounding box center [1279, 279] width 24 height 24
click at [1302, 280] on div at bounding box center [1311, 279] width 24 height 24
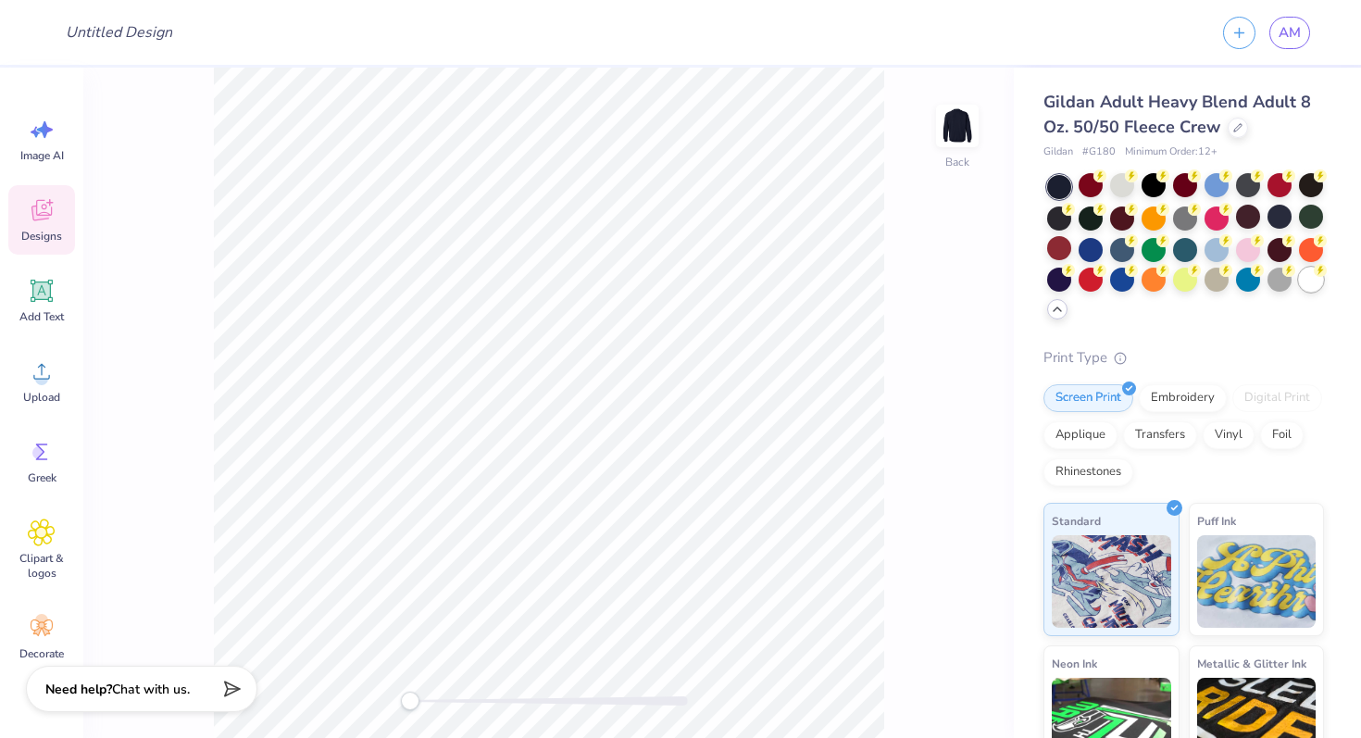
click at [1301, 273] on div at bounding box center [1311, 279] width 24 height 24
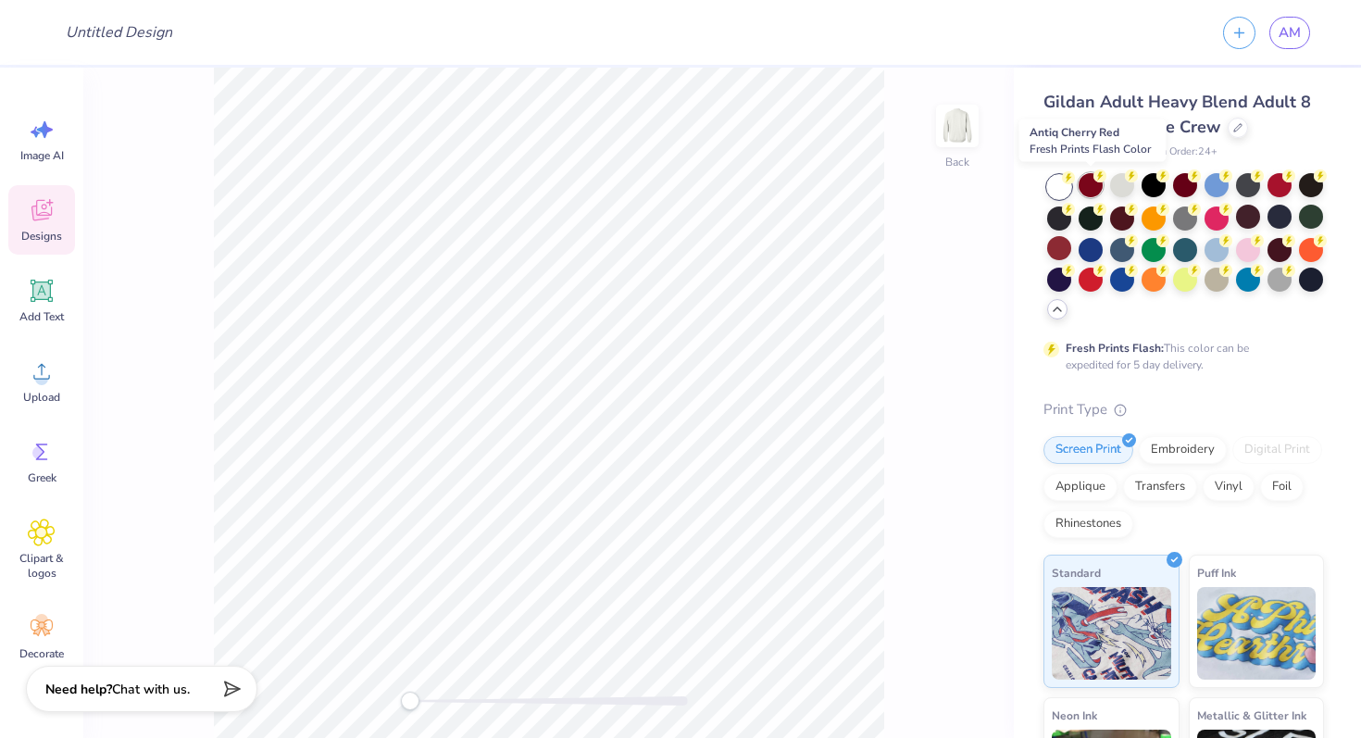
click at [1091, 192] on div at bounding box center [1090, 185] width 24 height 24
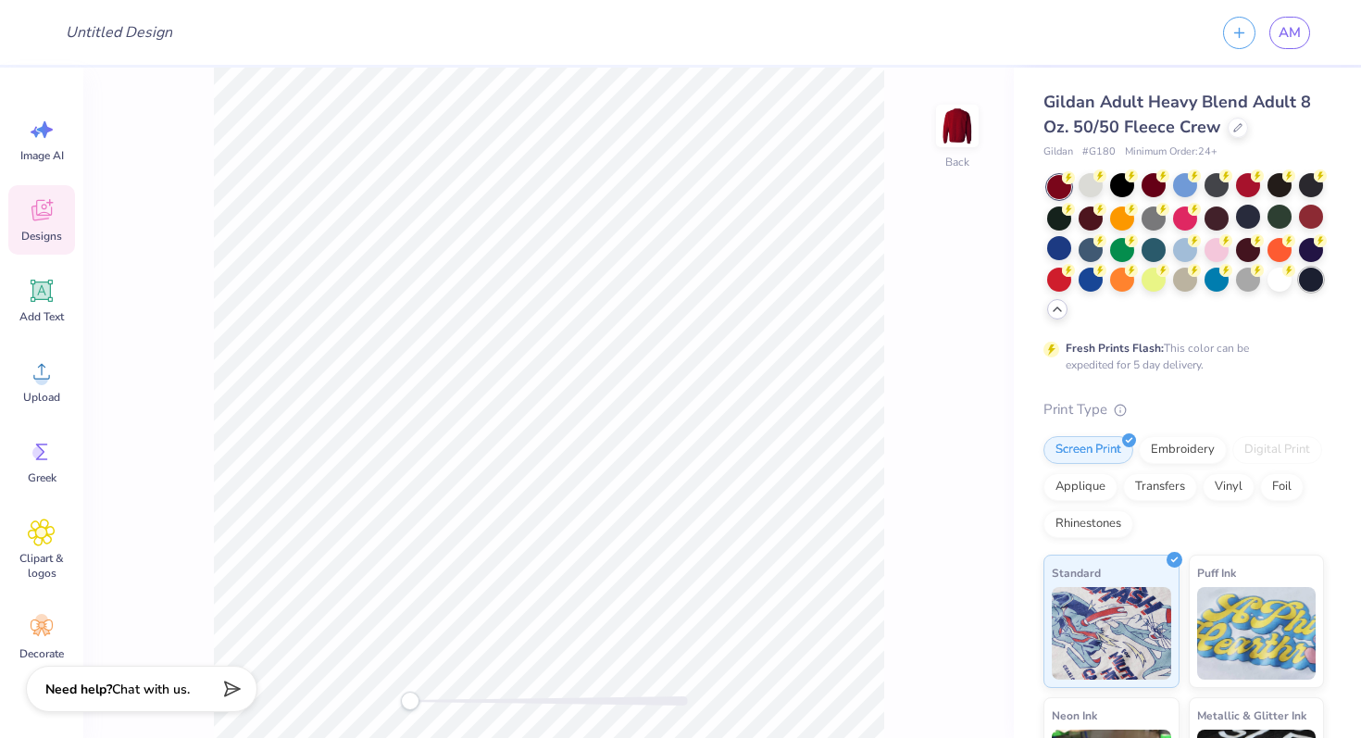
click at [1304, 285] on div at bounding box center [1311, 279] width 24 height 24
